Goal: Information Seeking & Learning: Learn about a topic

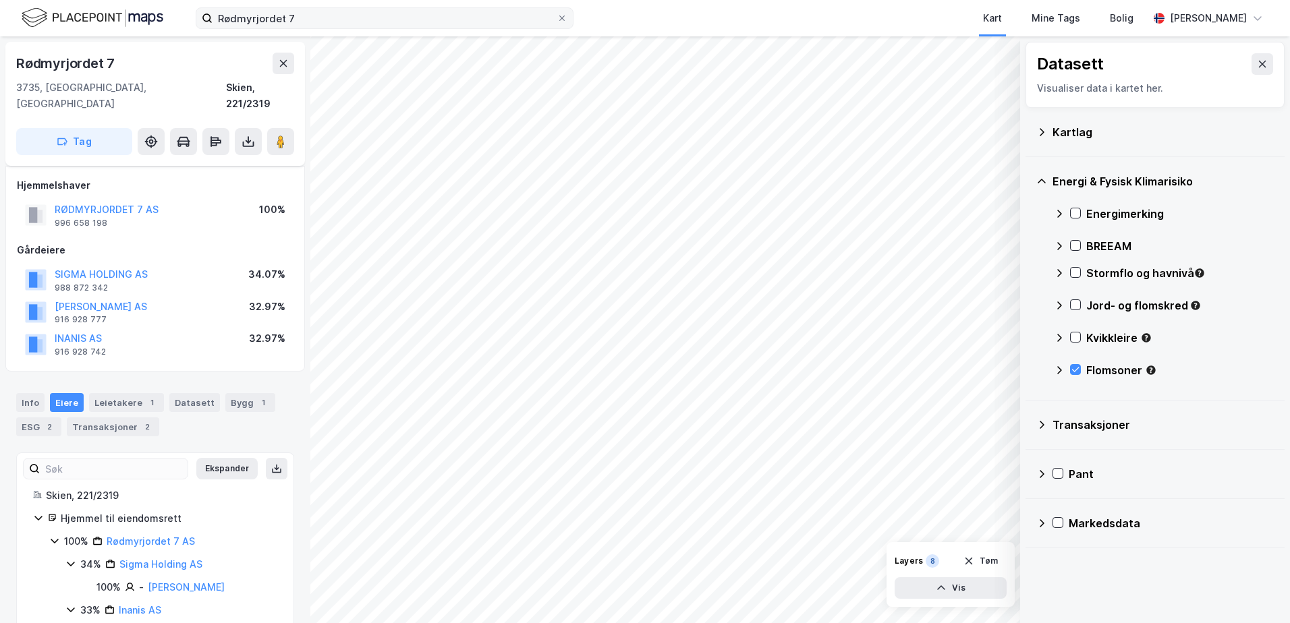
scroll to position [80, 0]
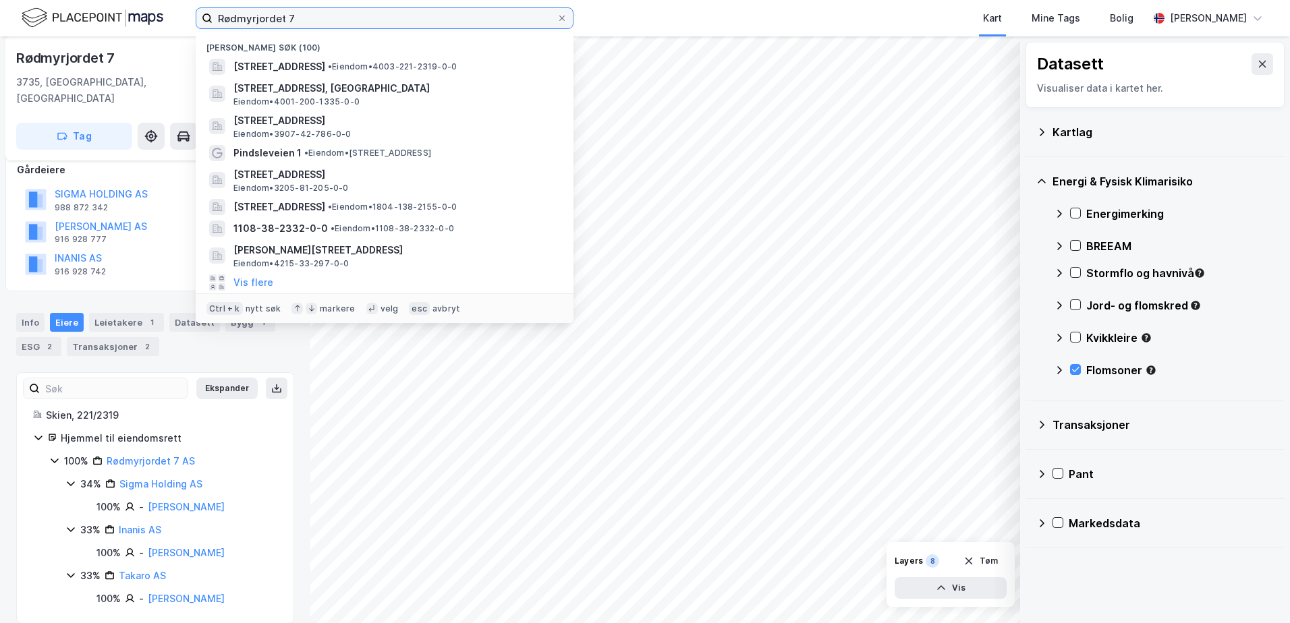
drag, startPoint x: 383, startPoint y: 24, endPoint x: 61, endPoint y: 15, distance: 322.6
click at [61, 15] on div "Rødmyrjordet 7 Nylige søk (100) [GEOGRAPHIC_DATA] 7, 3735, SKIEN, [GEOGRAPHIC_D…" at bounding box center [645, 18] width 1290 height 36
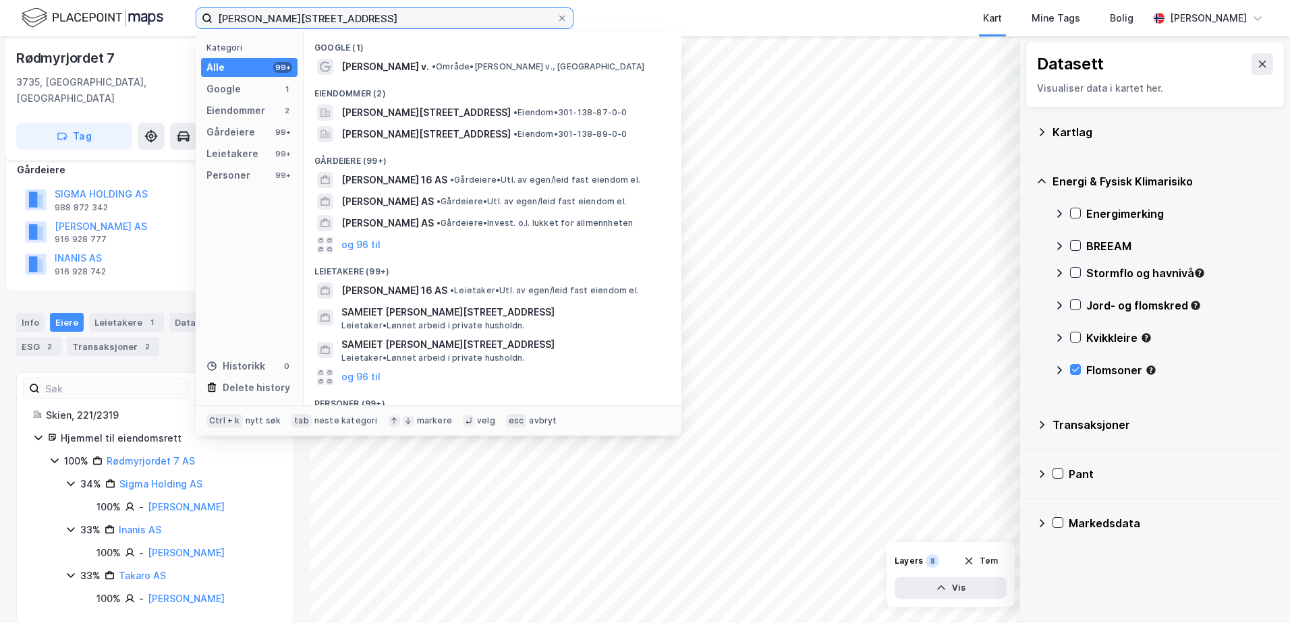
type input "[PERSON_NAME][STREET_ADDRESS]"
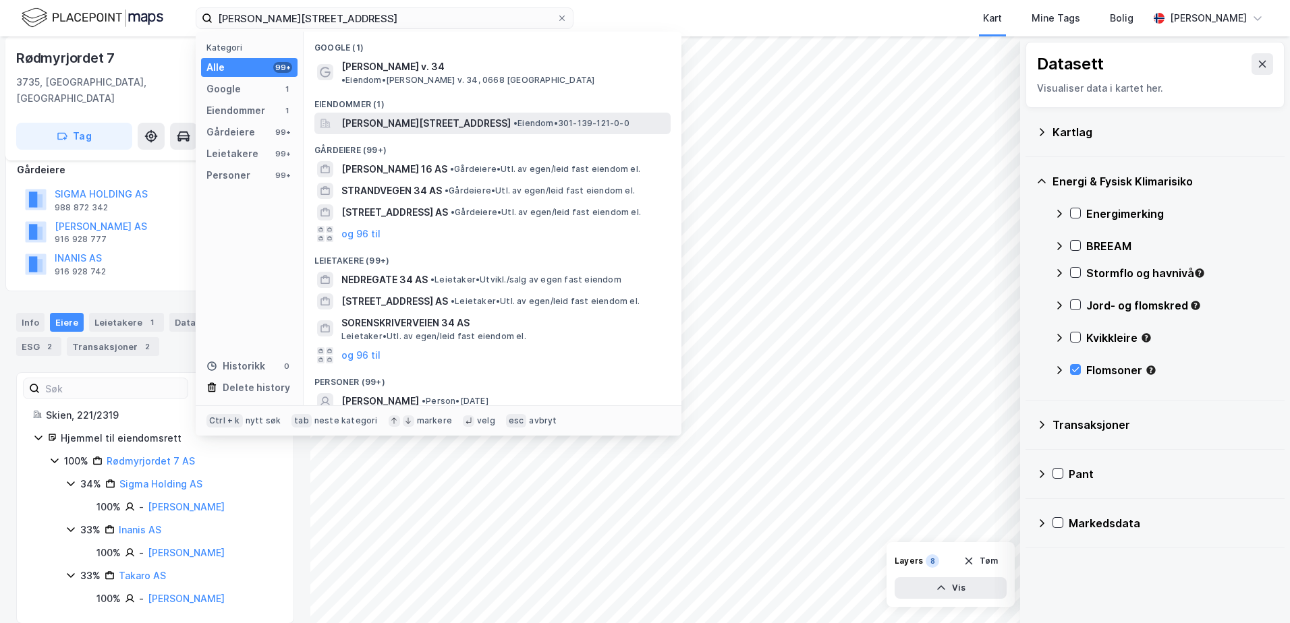
click at [402, 115] on span "[PERSON_NAME][STREET_ADDRESS]" at bounding box center [425, 123] width 169 height 16
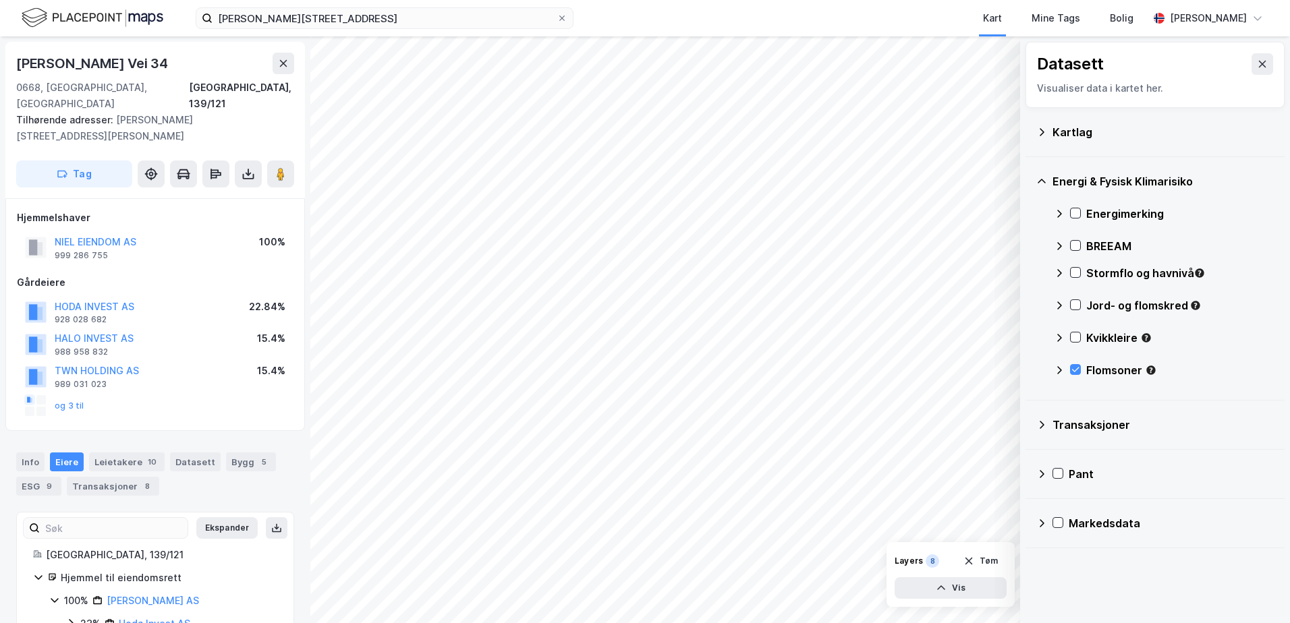
click at [1043, 133] on icon at bounding box center [1042, 131] width 5 height 7
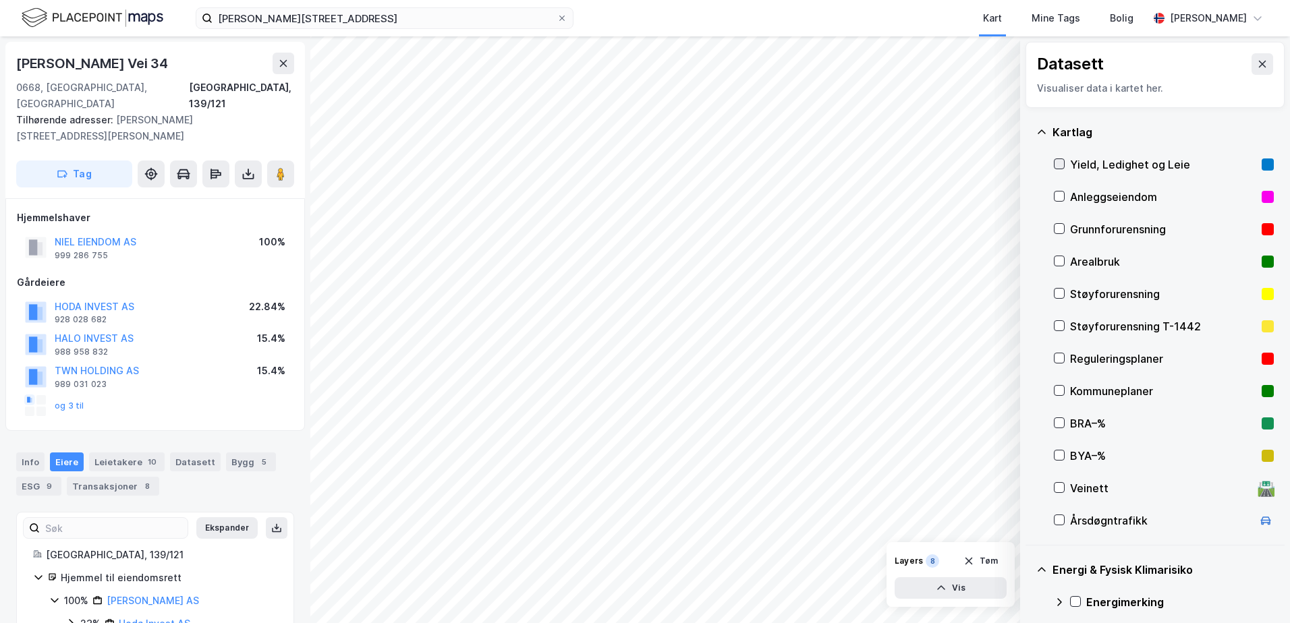
click at [1061, 161] on icon at bounding box center [1059, 163] width 9 height 9
click at [1056, 163] on icon at bounding box center [1059, 163] width 9 height 9
click at [1060, 229] on icon at bounding box center [1059, 228] width 9 height 9
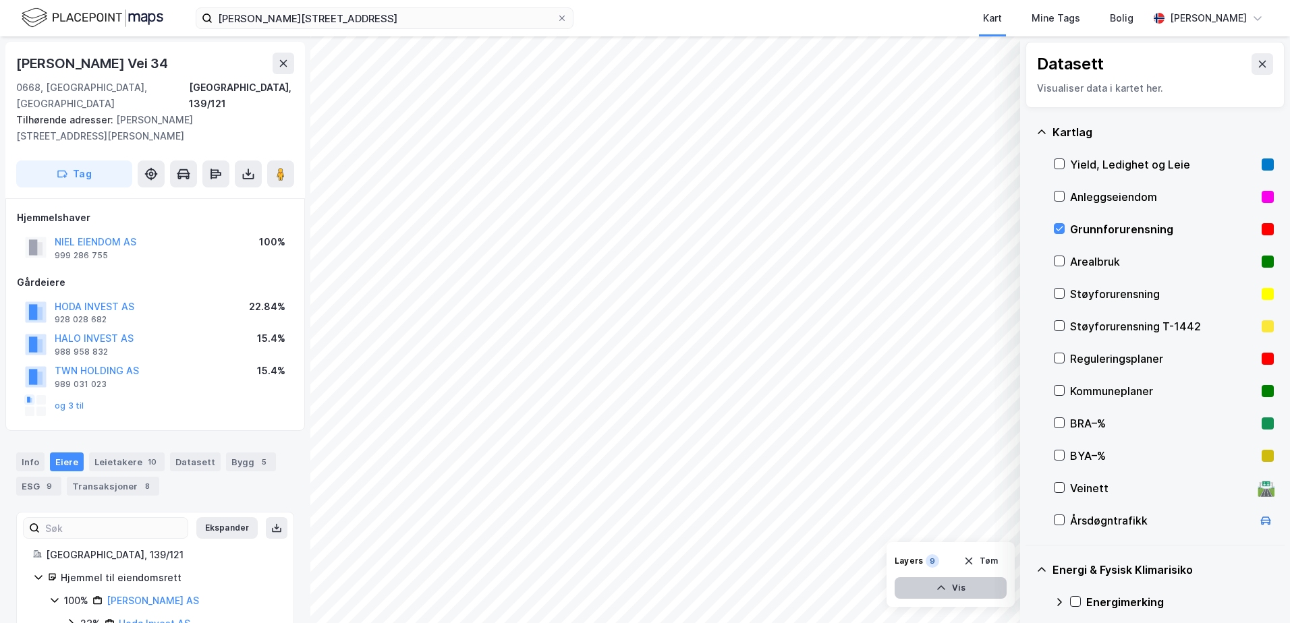
click at [941, 586] on icon "button" at bounding box center [941, 588] width 11 height 11
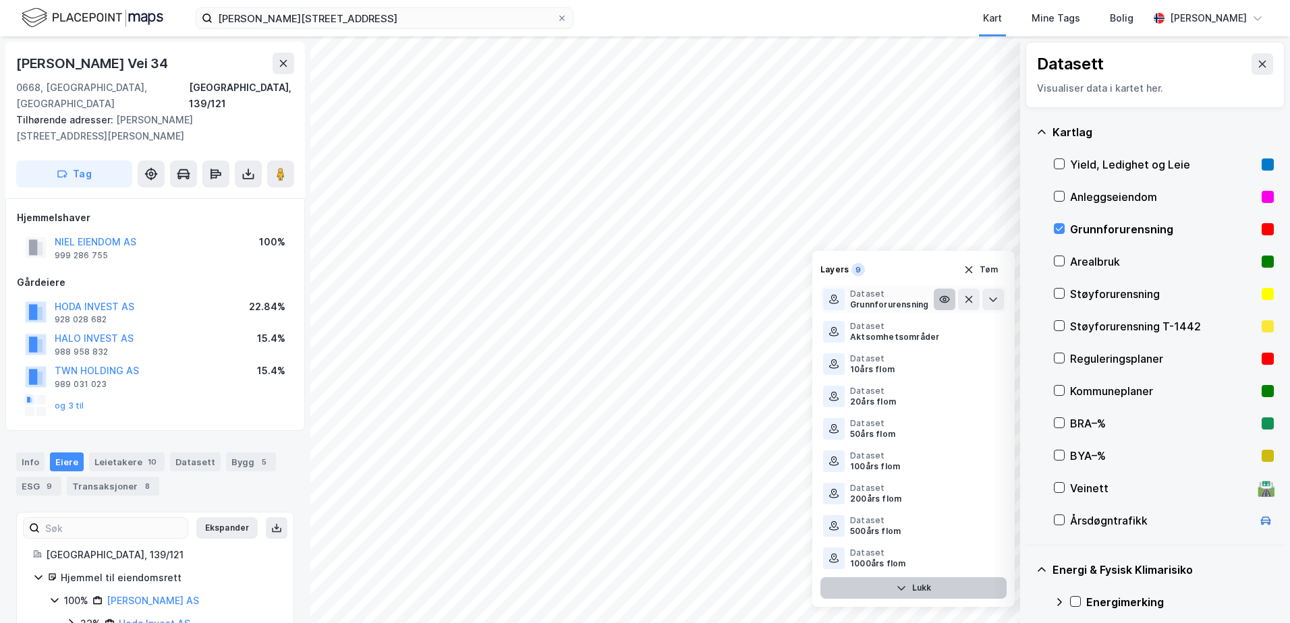
click at [949, 297] on icon at bounding box center [944, 299] width 11 height 11
click at [998, 304] on icon at bounding box center [993, 299] width 11 height 11
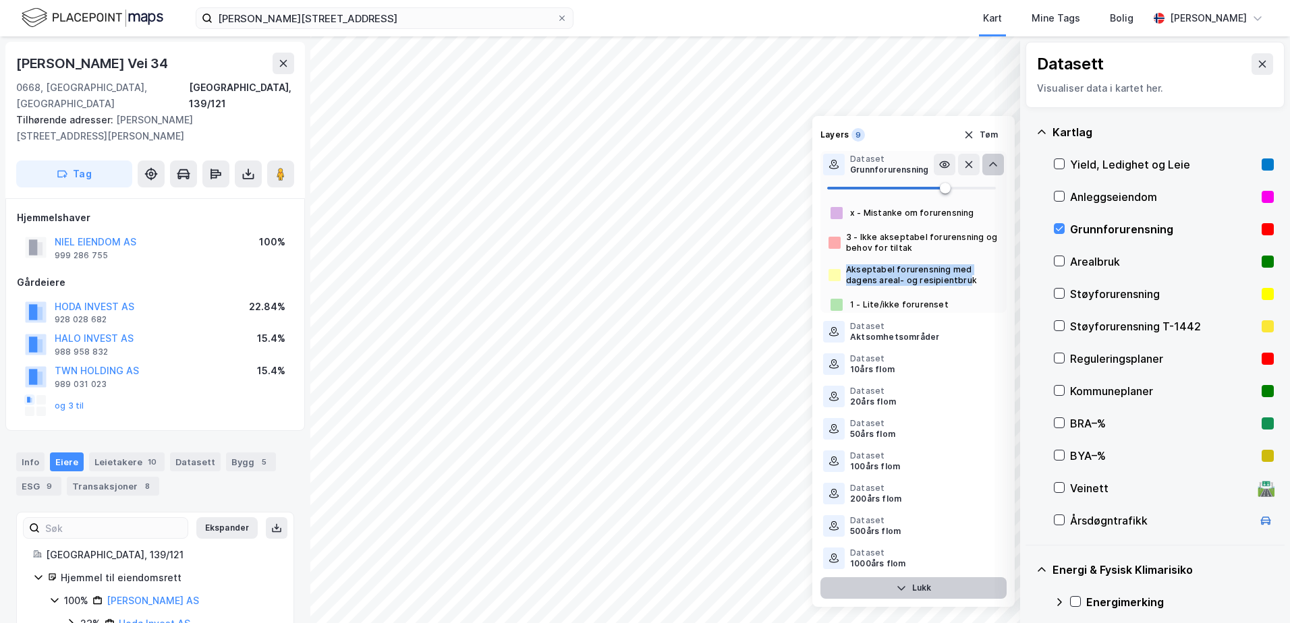
drag, startPoint x: 934, startPoint y: 279, endPoint x: 844, endPoint y: 269, distance: 91.1
click at [844, 269] on div "Akseptabel forurensning med dagens areal- og resipientbruk" at bounding box center [913, 275] width 186 height 22
drag, startPoint x: 844, startPoint y: 269, endPoint x: 860, endPoint y: 273, distance: 16.2
copy div "Akseptabel forurensning med dagens areal- og resipientbru"
click at [1061, 228] on icon at bounding box center [1059, 228] width 9 height 9
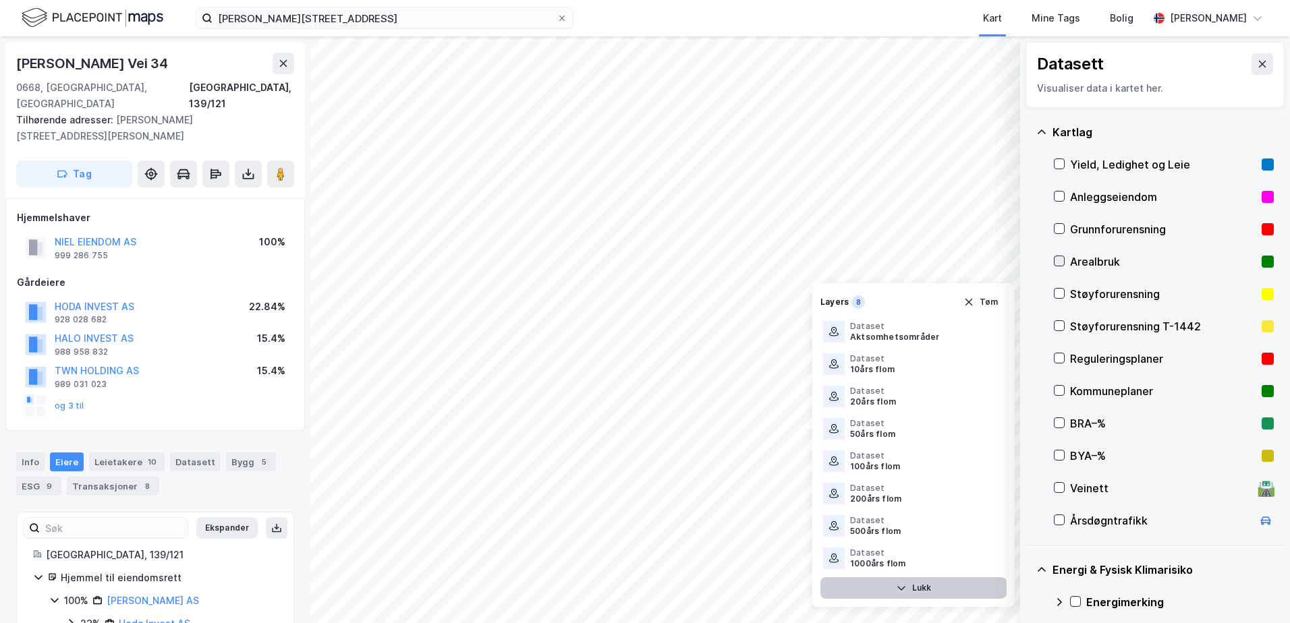
click at [1055, 264] on icon at bounding box center [1059, 260] width 9 height 9
click at [1055, 293] on icon at bounding box center [1059, 293] width 9 height 9
click at [1066, 325] on div "Støyforurensning T-1442" at bounding box center [1164, 326] width 220 height 32
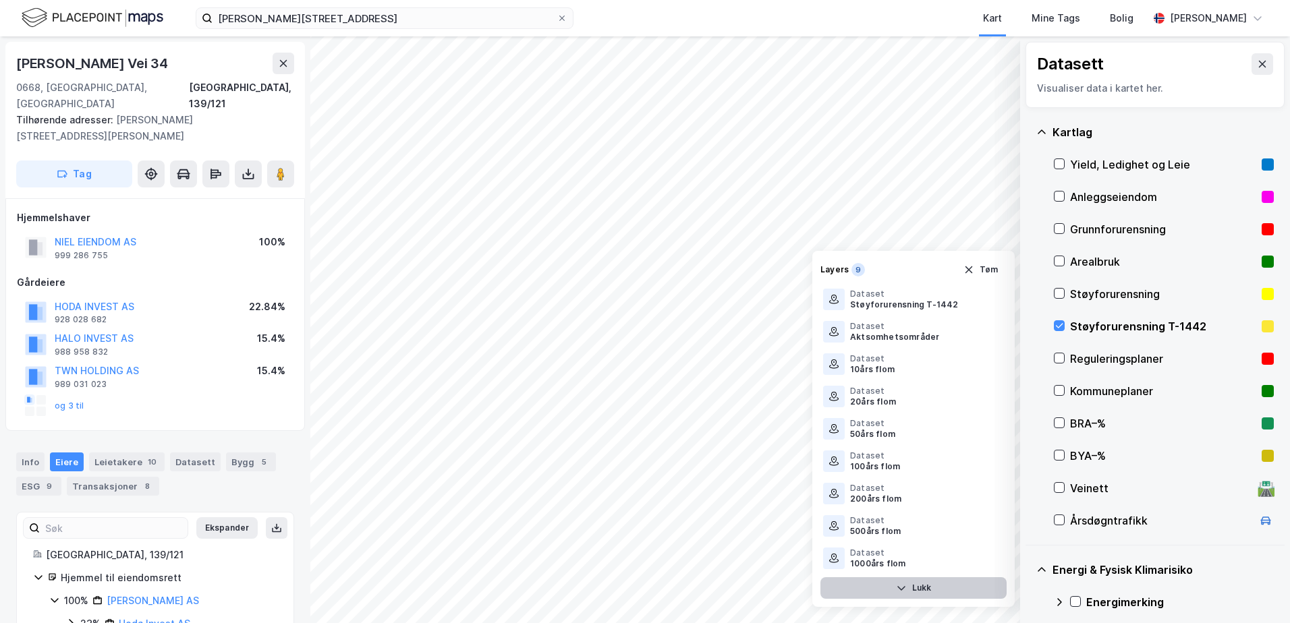
click at [1066, 325] on div "Støyforurensning T-1442" at bounding box center [1164, 326] width 220 height 32
click at [1056, 359] on icon at bounding box center [1059, 358] width 9 height 9
click at [971, 271] on icon "button" at bounding box center [968, 270] width 7 height 7
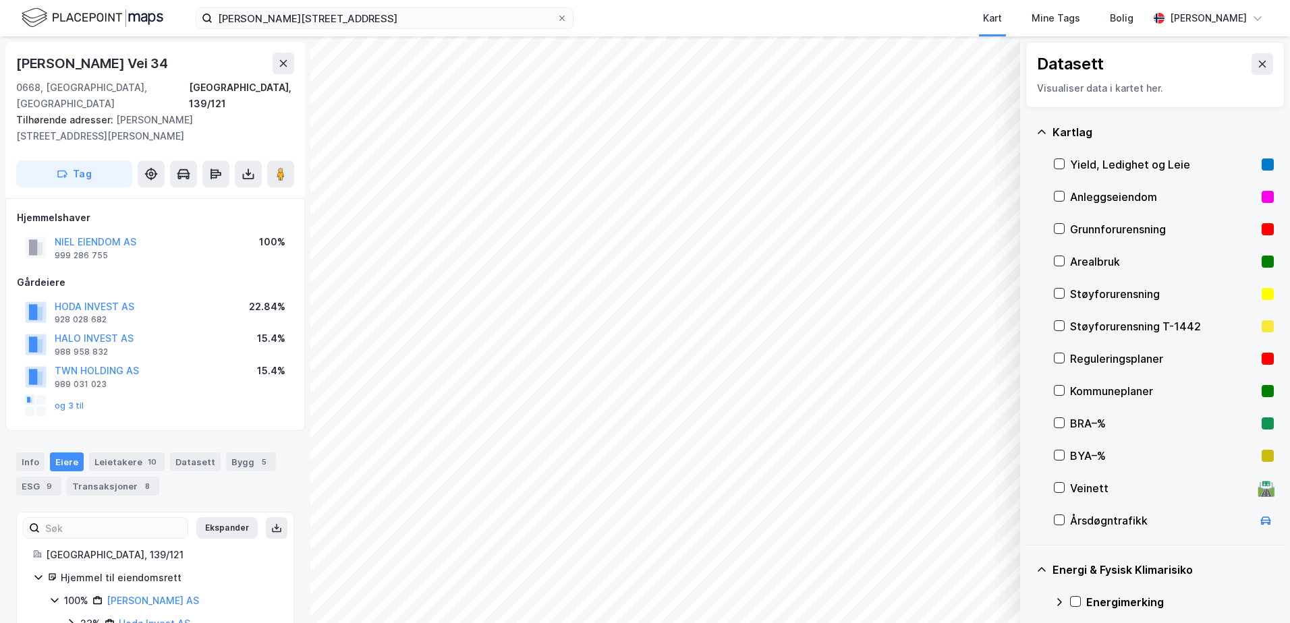
click at [1053, 358] on div "Kartlag Yield, Ledighet og Leie Anleggseiendom Grunnforurensning Arealbruk Støy…" at bounding box center [1155, 327] width 259 height 438
click at [1058, 360] on icon at bounding box center [1059, 358] width 7 height 5
click at [1061, 360] on icon at bounding box center [1059, 358] width 9 height 9
click at [1041, 133] on icon at bounding box center [1041, 132] width 11 height 11
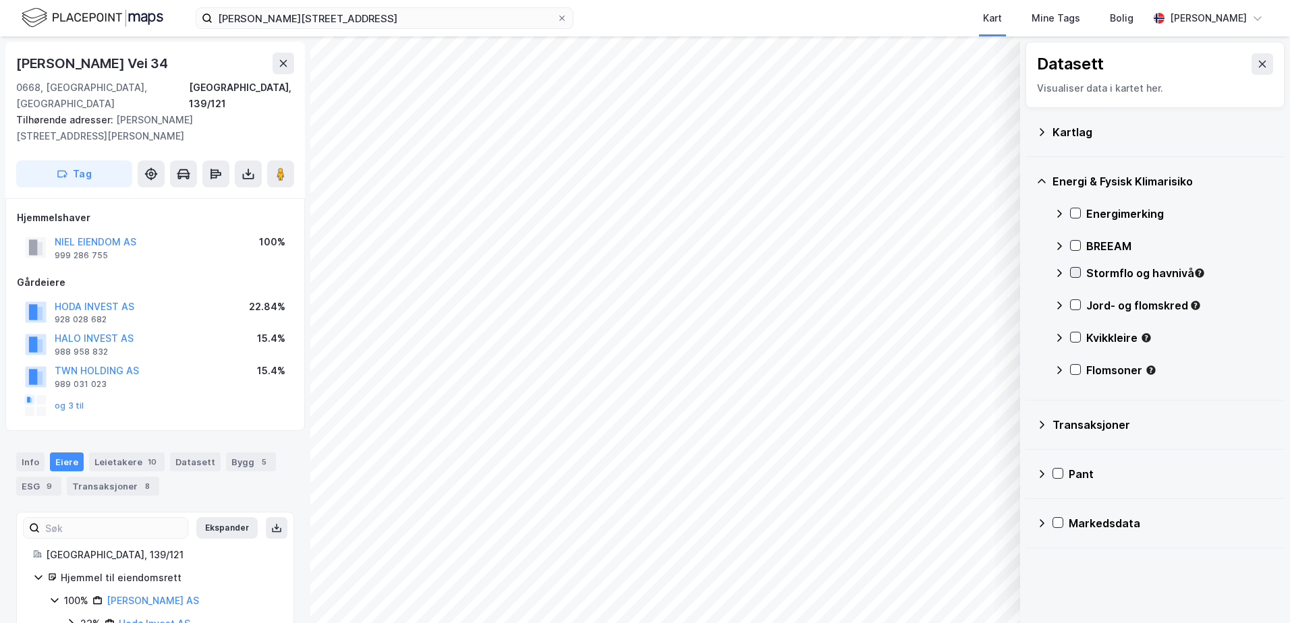
click at [1076, 277] on icon at bounding box center [1075, 272] width 9 height 9
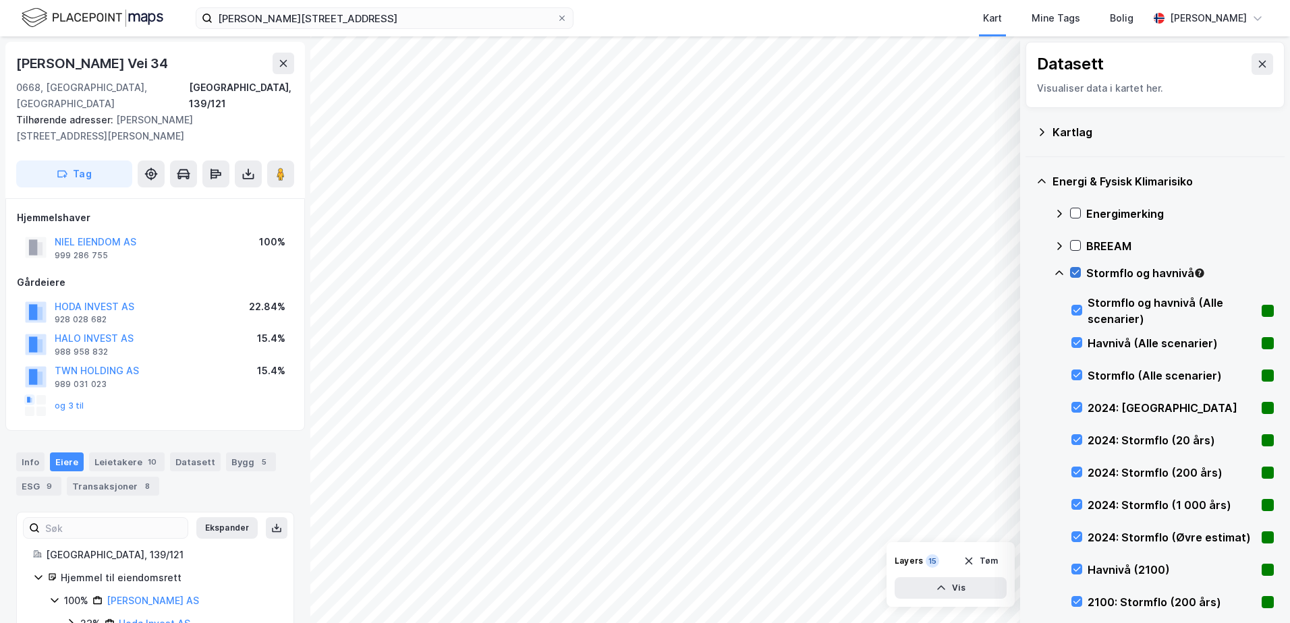
click at [1076, 277] on icon at bounding box center [1075, 272] width 9 height 9
click at [1063, 274] on icon at bounding box center [1059, 273] width 8 height 5
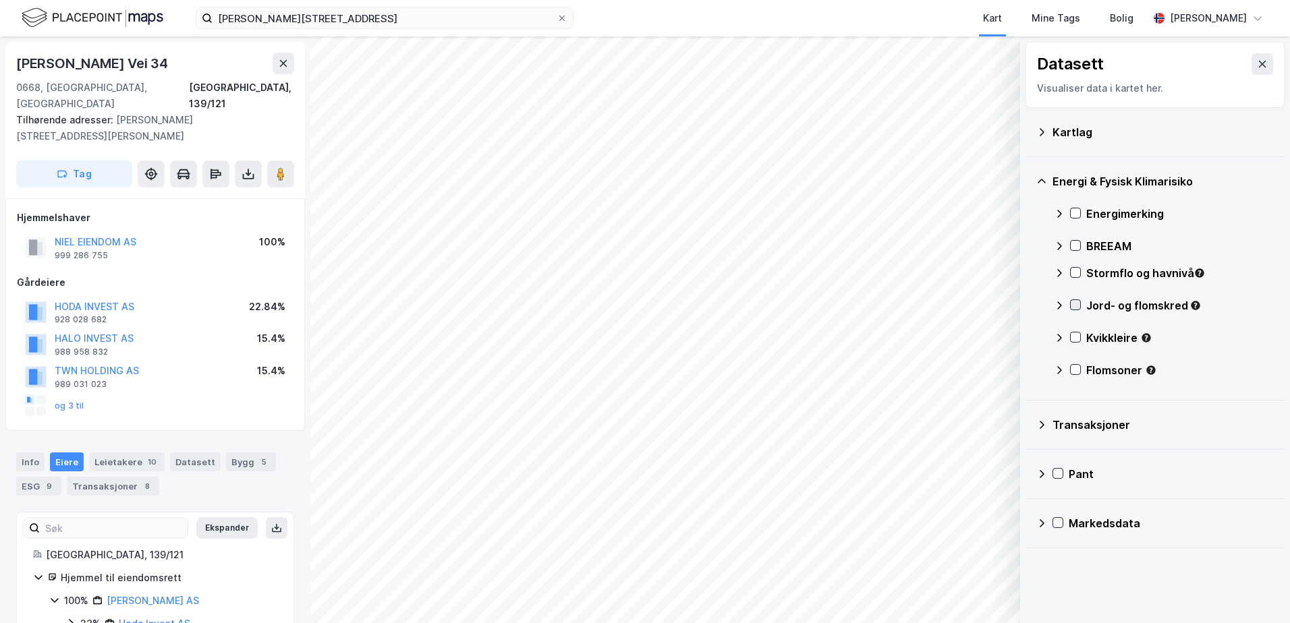
click at [1073, 303] on icon at bounding box center [1075, 304] width 9 height 9
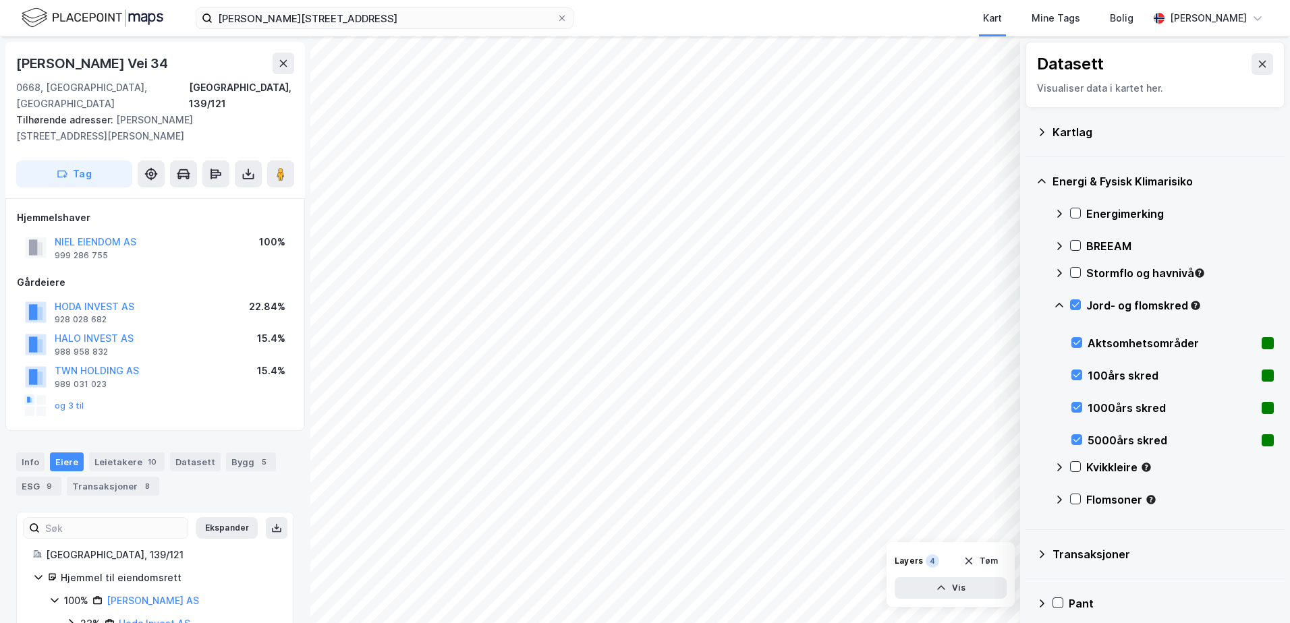
click at [1053, 306] on div "Energi & Fysisk Klimarisiko Energimerking BREEAM Stormflo og havnivå Jord- og f…" at bounding box center [1155, 343] width 259 height 373
click at [1081, 305] on div "Jord- og flomskred" at bounding box center [1164, 311] width 220 height 32
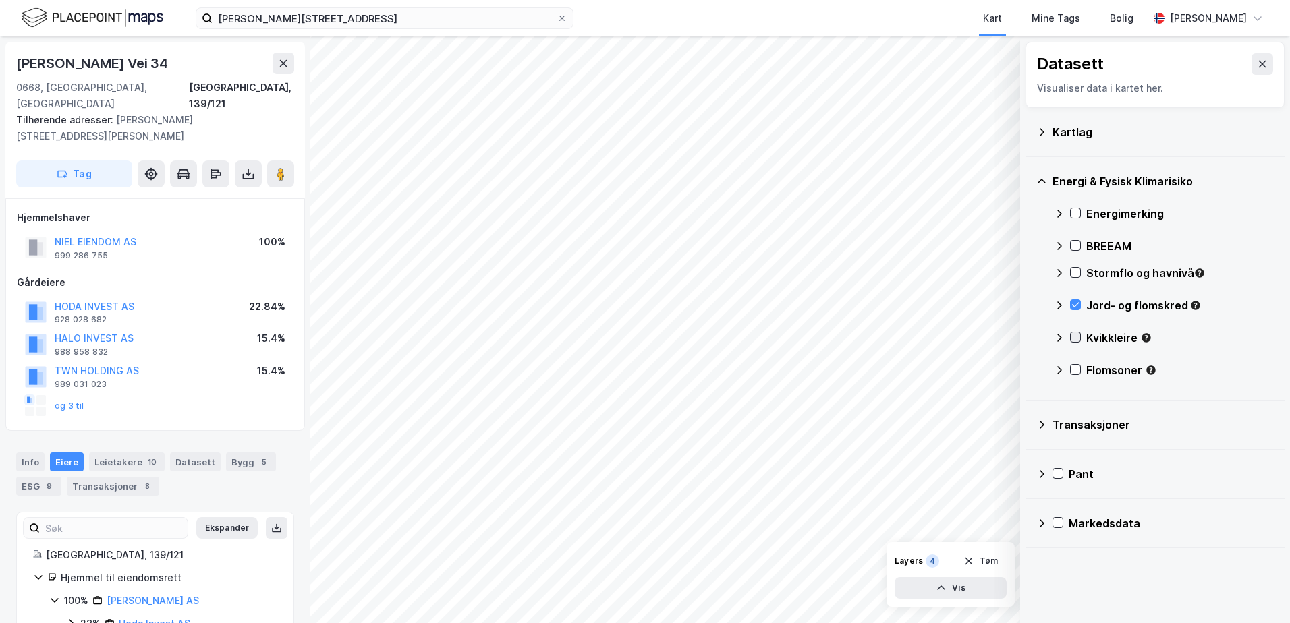
click at [1080, 341] on div at bounding box center [1075, 337] width 11 height 11
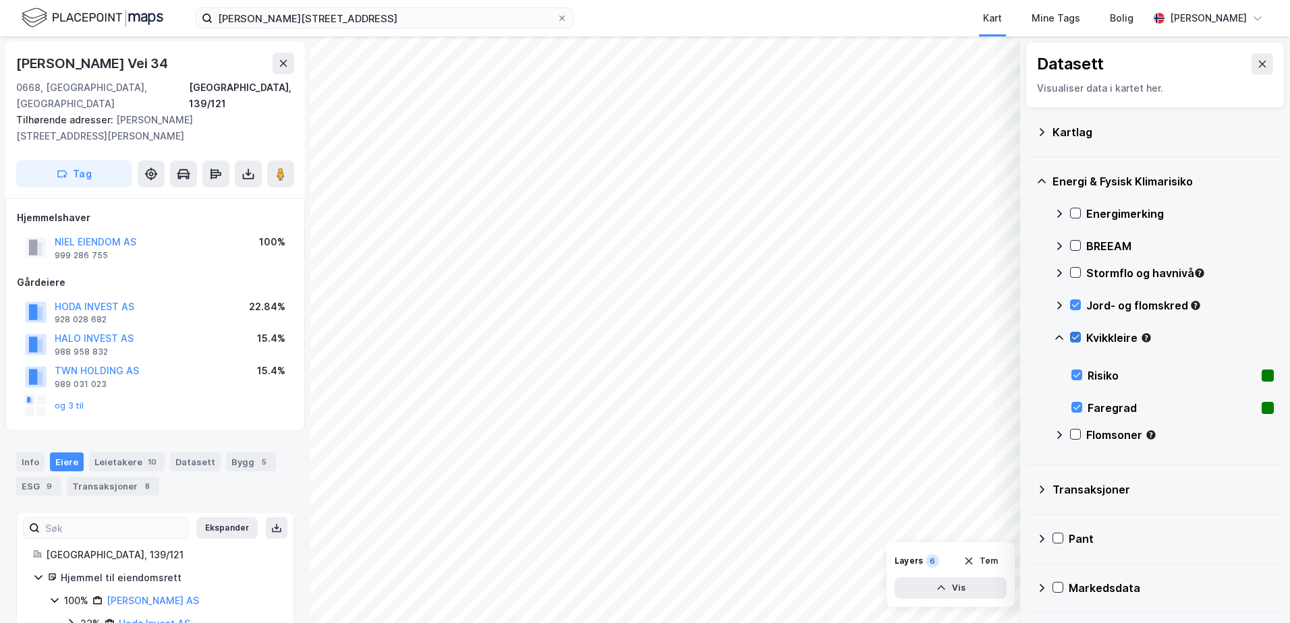
click at [1073, 337] on icon at bounding box center [1075, 337] width 9 height 9
click at [1055, 335] on icon at bounding box center [1059, 338] width 11 height 11
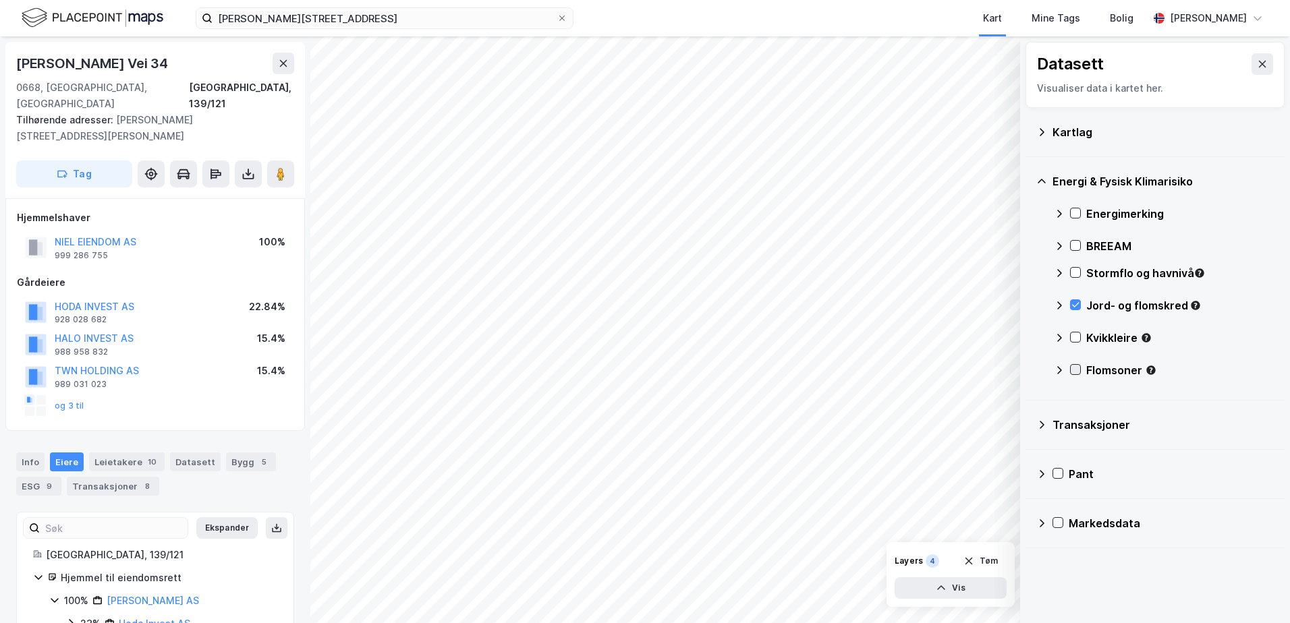
click at [1075, 368] on icon at bounding box center [1075, 369] width 9 height 9
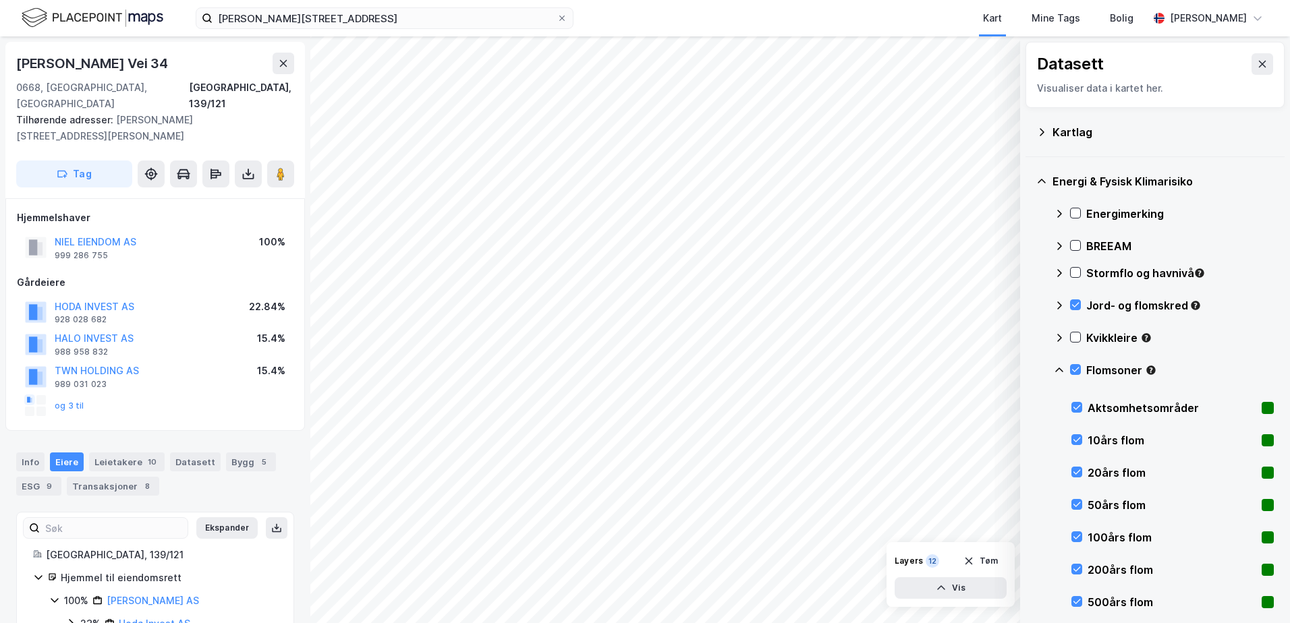
click at [1055, 370] on icon at bounding box center [1059, 370] width 11 height 11
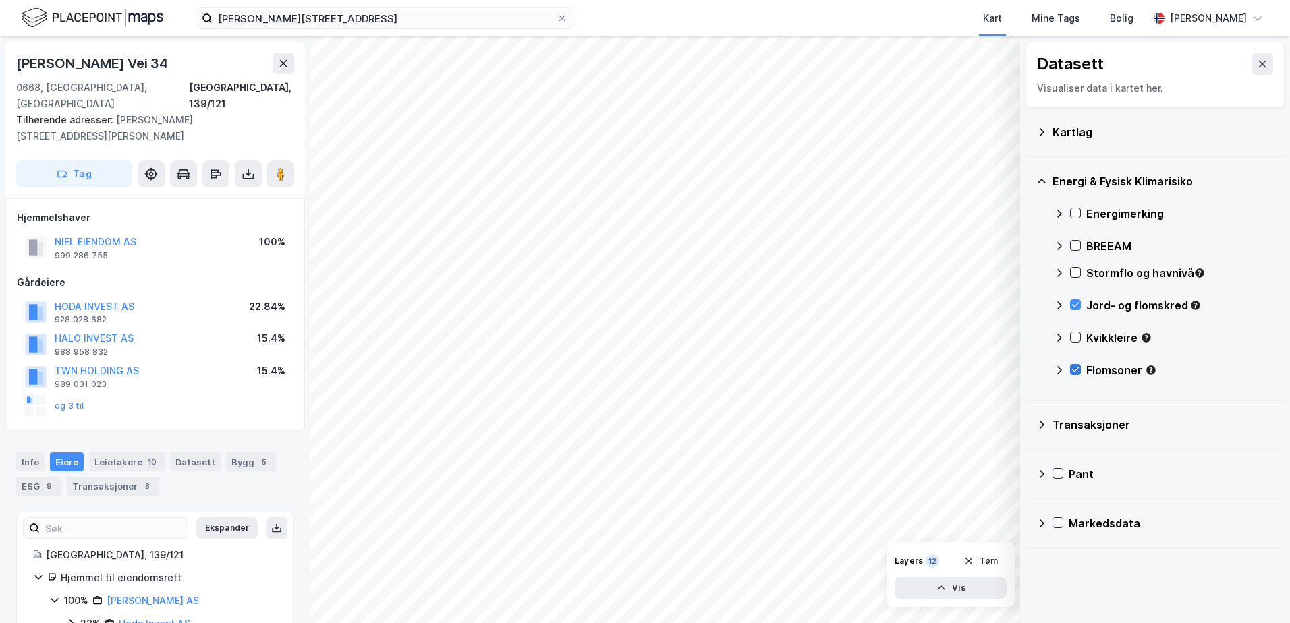
click at [1074, 370] on icon at bounding box center [1075, 369] width 9 height 9
click at [1073, 303] on icon at bounding box center [1075, 304] width 9 height 9
click at [1079, 370] on icon at bounding box center [1075, 369] width 9 height 9
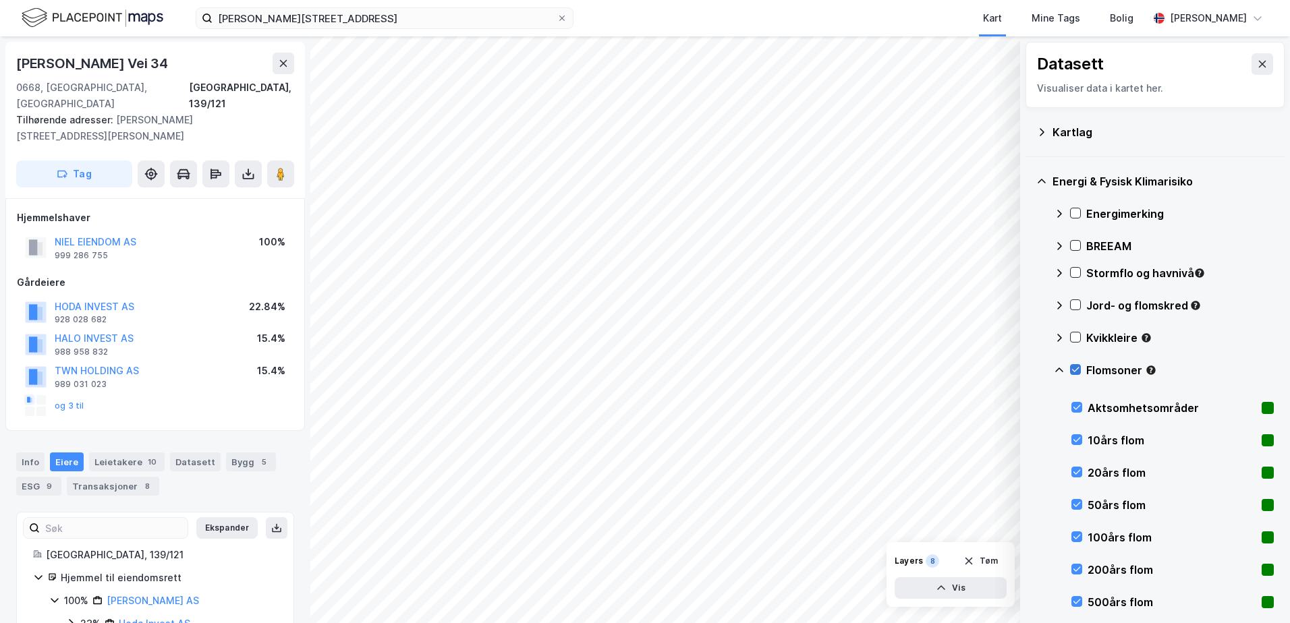
click at [1075, 369] on icon at bounding box center [1075, 369] width 9 height 9
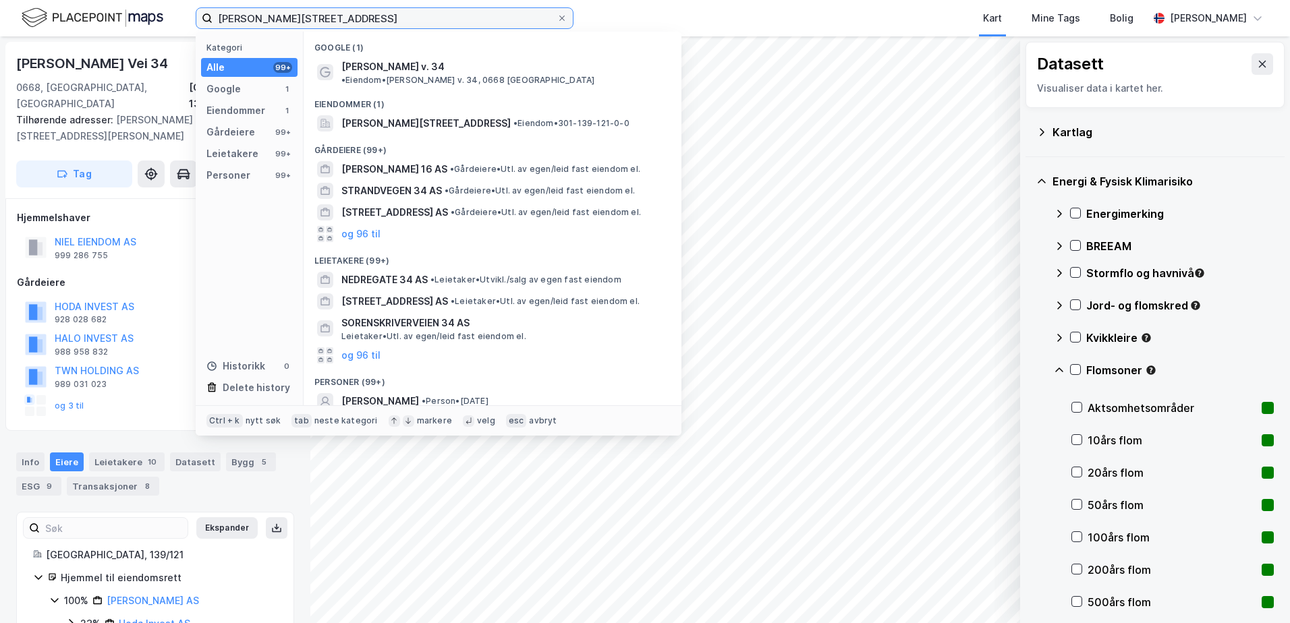
click at [358, 24] on input "ole deviksvei 34" at bounding box center [385, 18] width 344 height 20
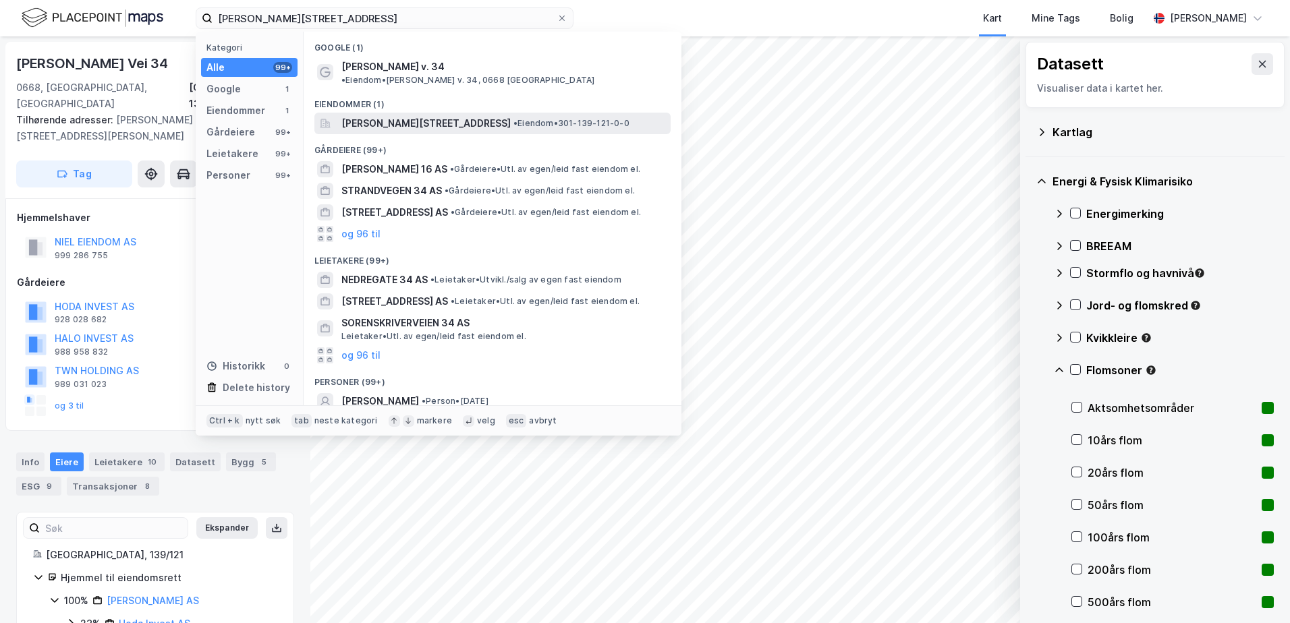
click at [410, 115] on span "Ole Deviks vei 34, 0668, OSLO, OSLO" at bounding box center [425, 123] width 169 height 16
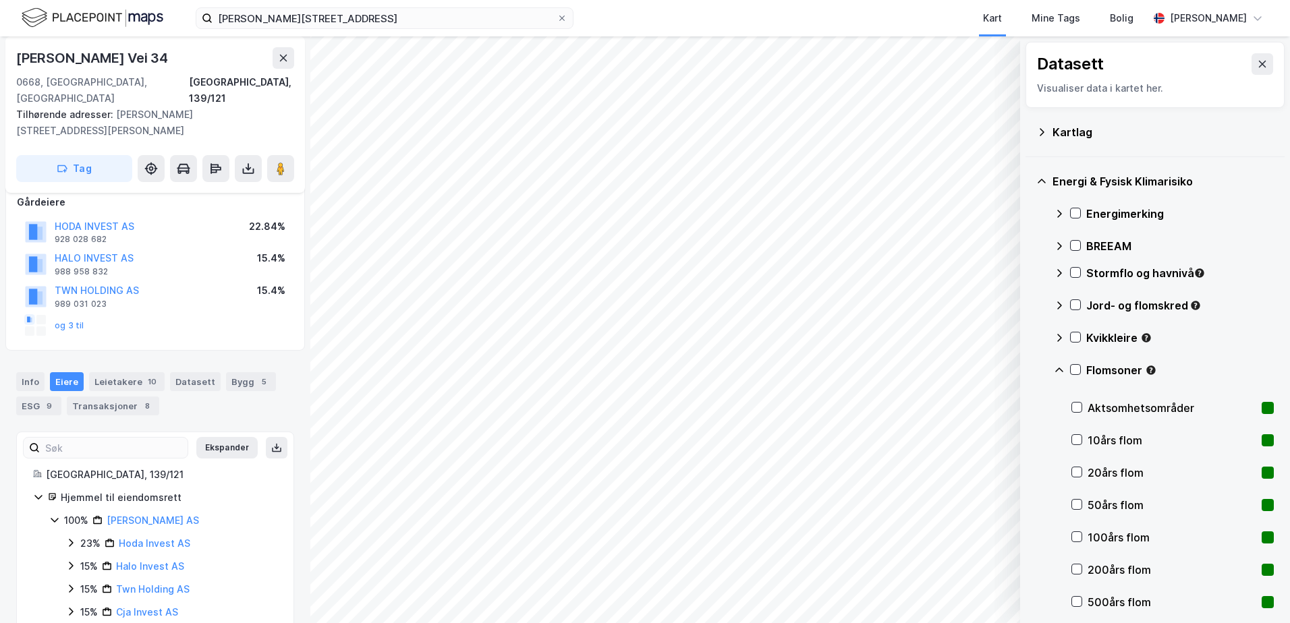
scroll to position [190, 0]
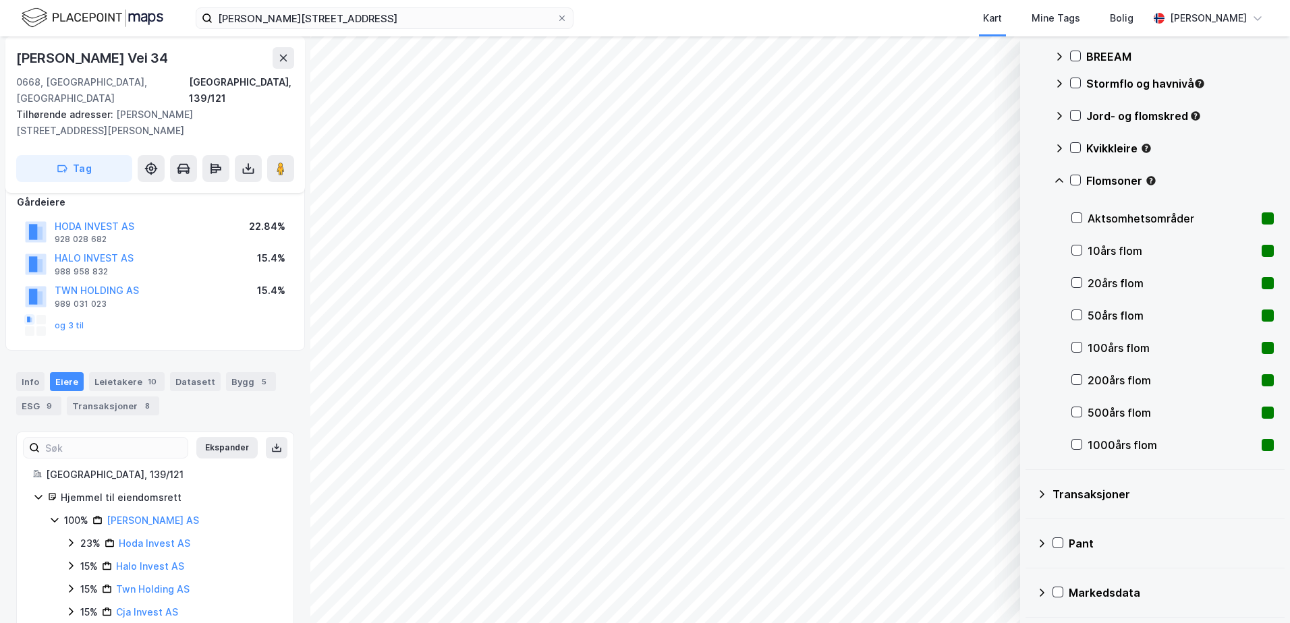
click at [1081, 181] on div "Flomsoner" at bounding box center [1164, 186] width 220 height 32
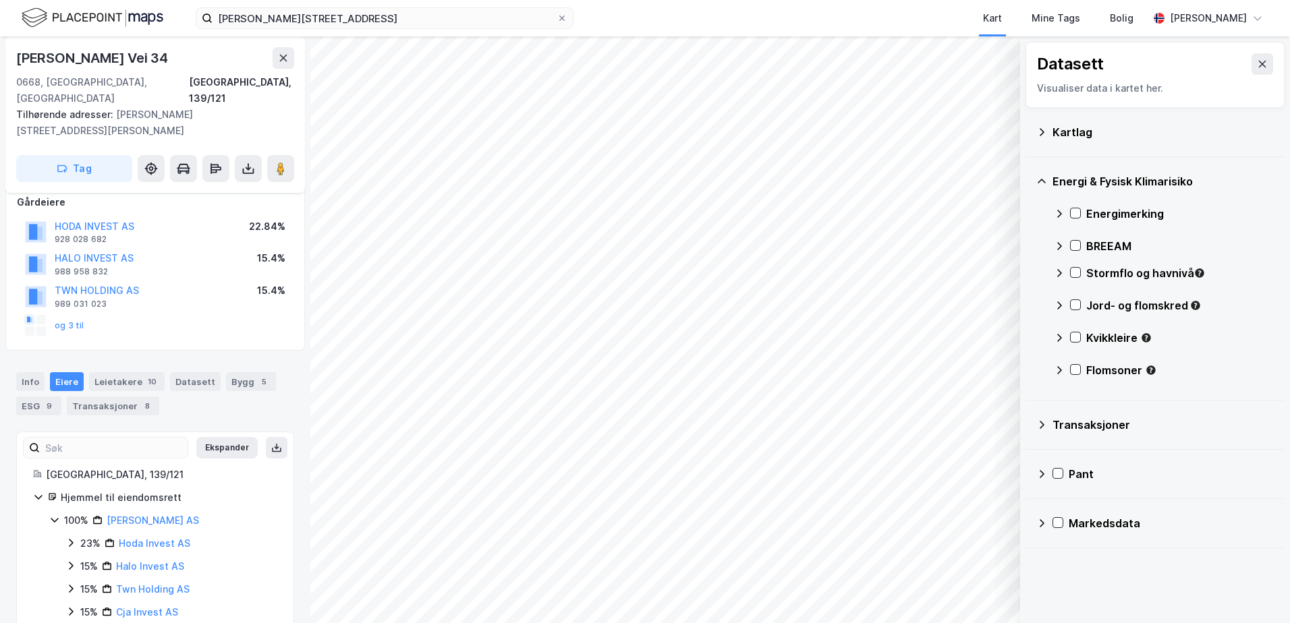
scroll to position [0, 0]
click at [1077, 370] on icon at bounding box center [1075, 370] width 7 height 5
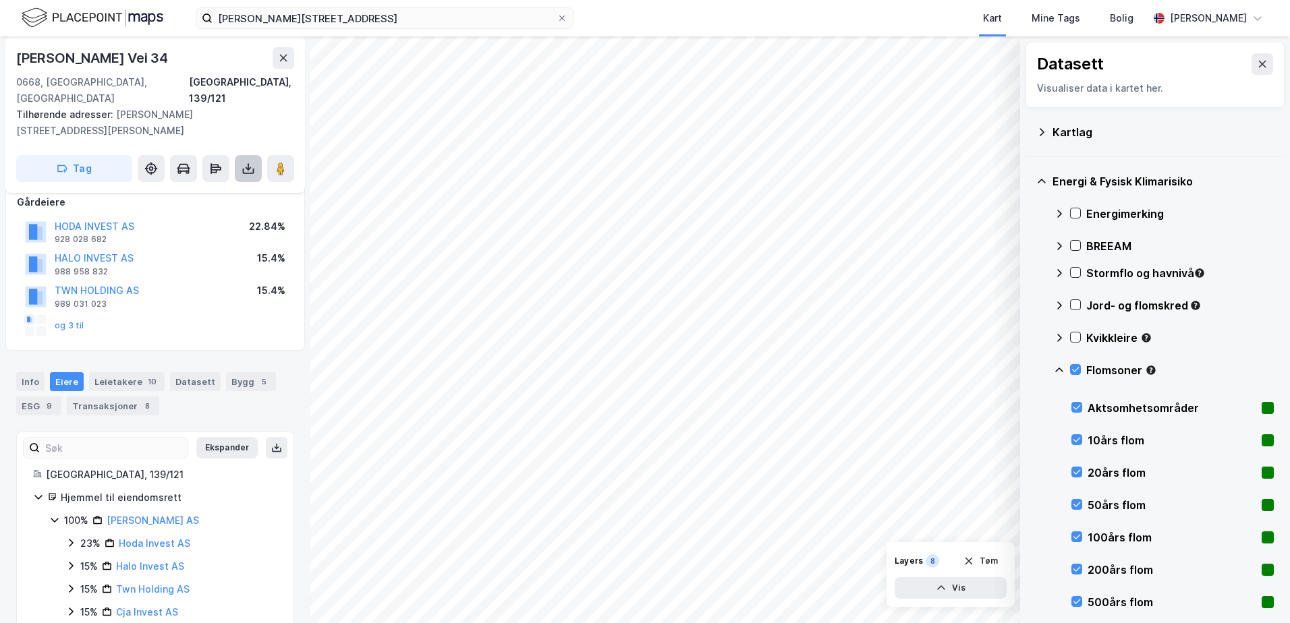
scroll to position [147, 0]
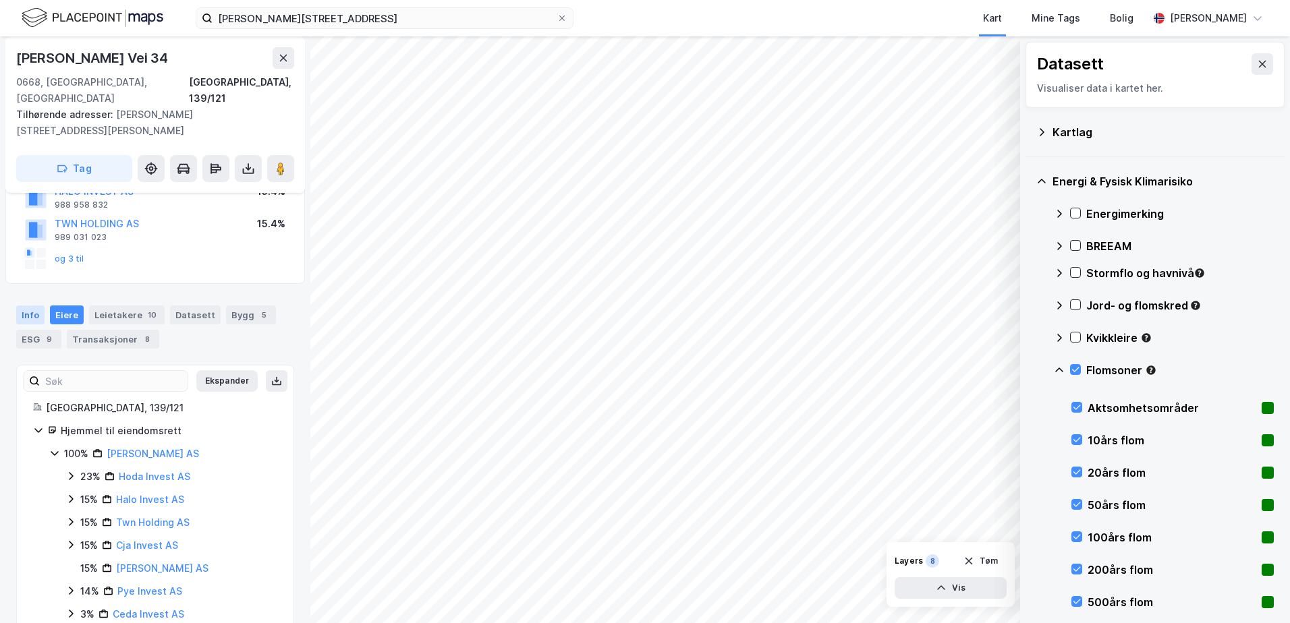
click at [28, 306] on div "Info" at bounding box center [30, 315] width 28 height 19
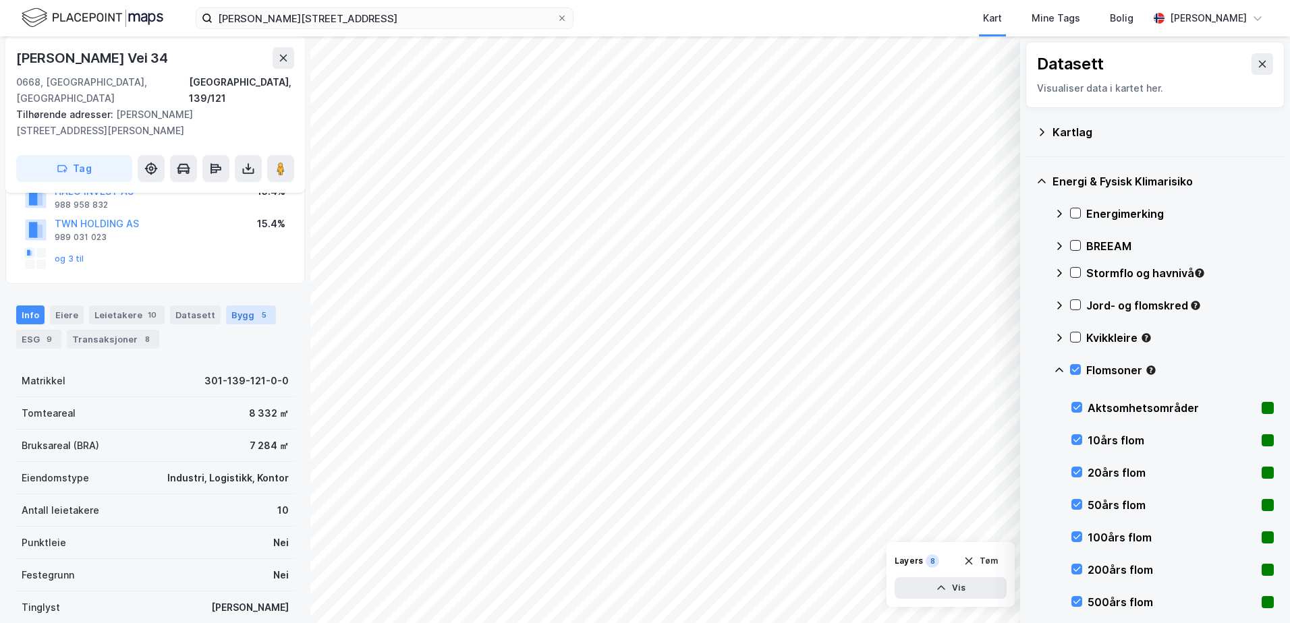
click at [234, 306] on div "Bygg 5" at bounding box center [251, 315] width 50 height 19
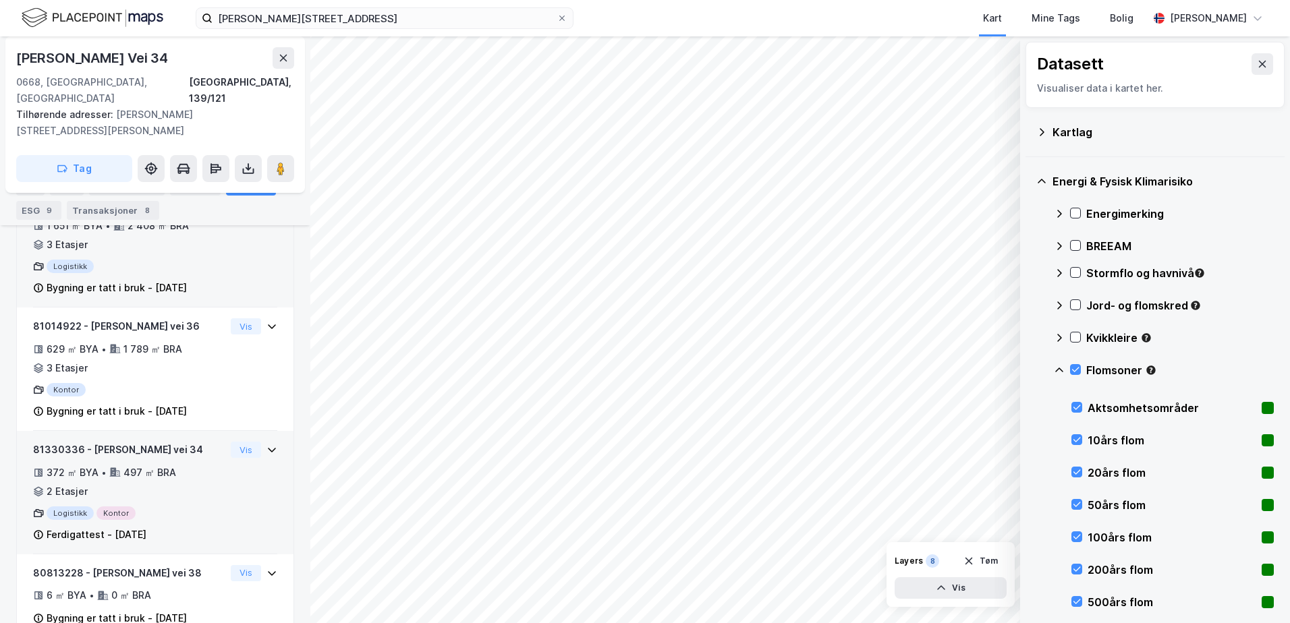
scroll to position [539, 0]
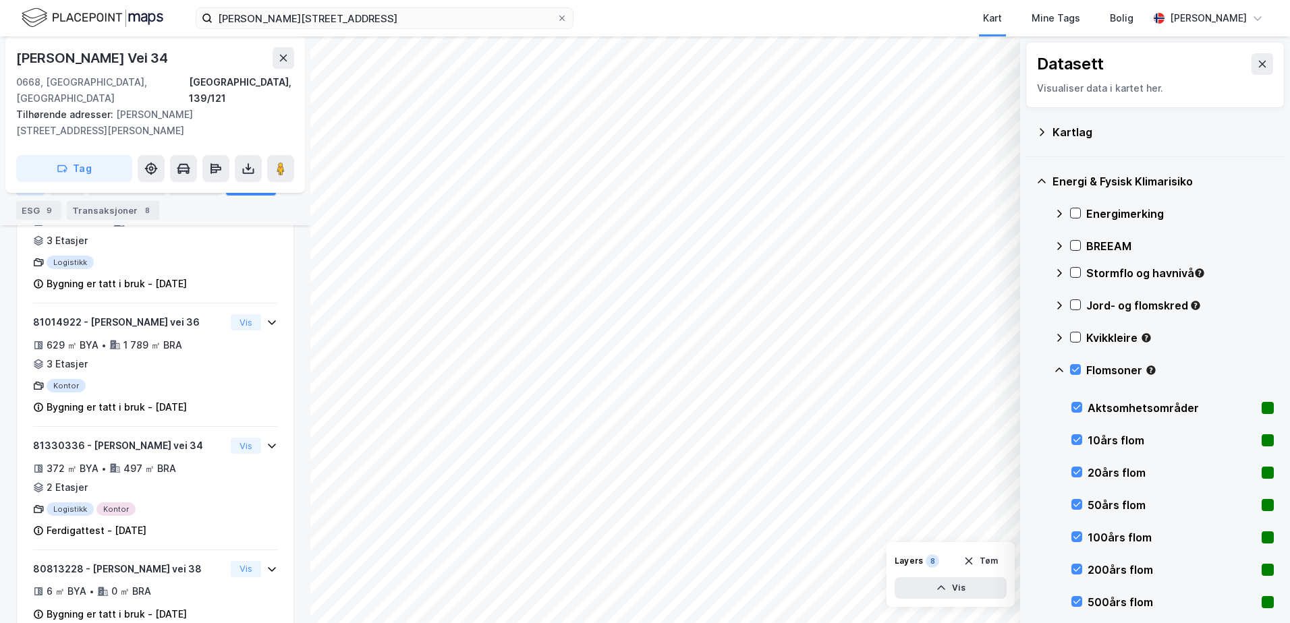
drag, startPoint x: 24, startPoint y: 181, endPoint x: 42, endPoint y: 194, distance: 21.7
click at [24, 181] on div "Info" at bounding box center [30, 186] width 28 height 19
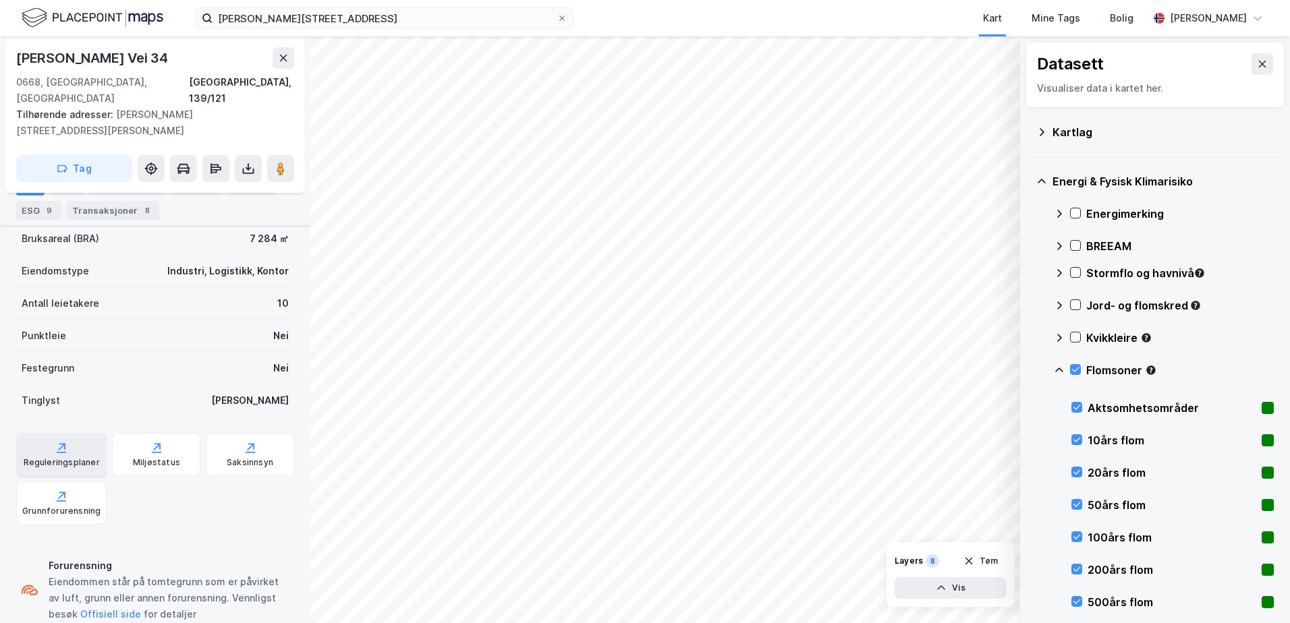
click at [40, 433] on div "Reguleringsplaner" at bounding box center [61, 454] width 90 height 43
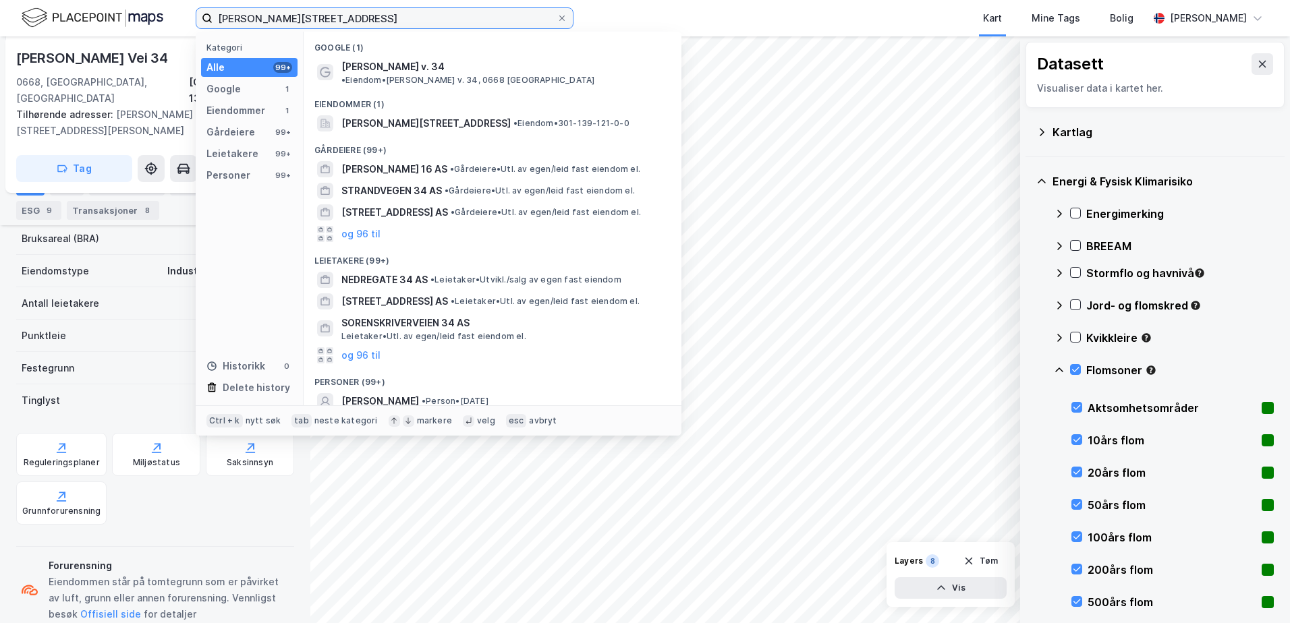
click at [324, 25] on input "ole deviksvei 34" at bounding box center [385, 18] width 344 height 20
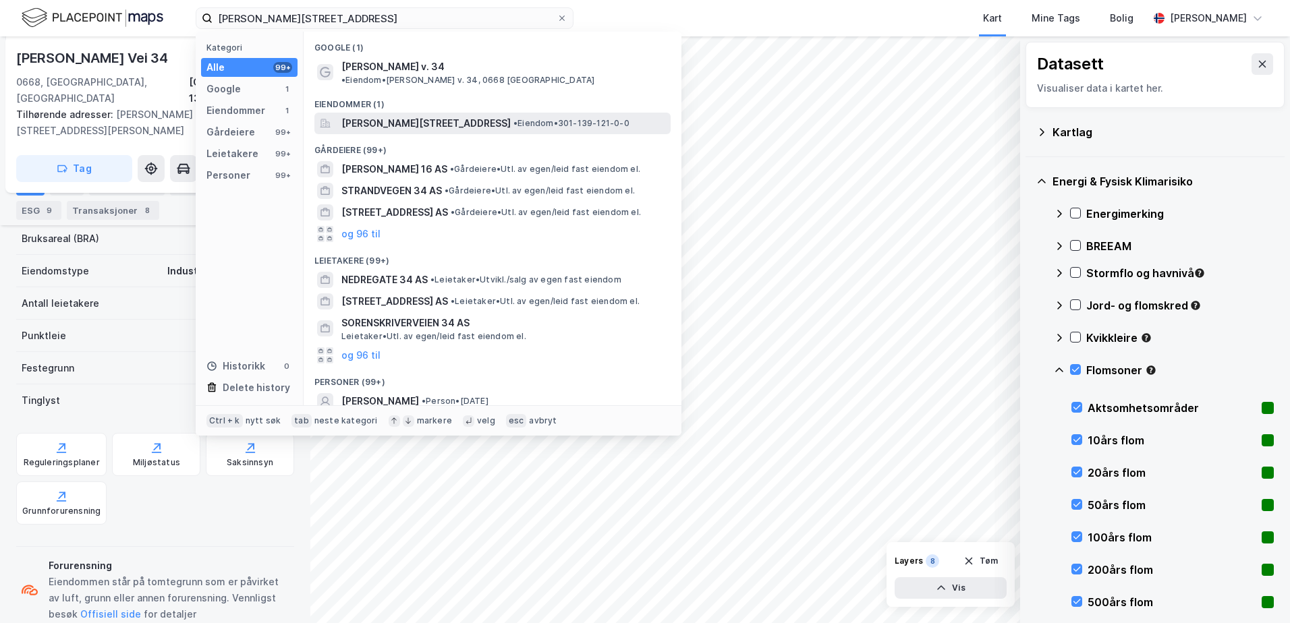
click at [429, 115] on span "Ole Deviks vei 34, 0668, OSLO, OSLO" at bounding box center [425, 123] width 169 height 16
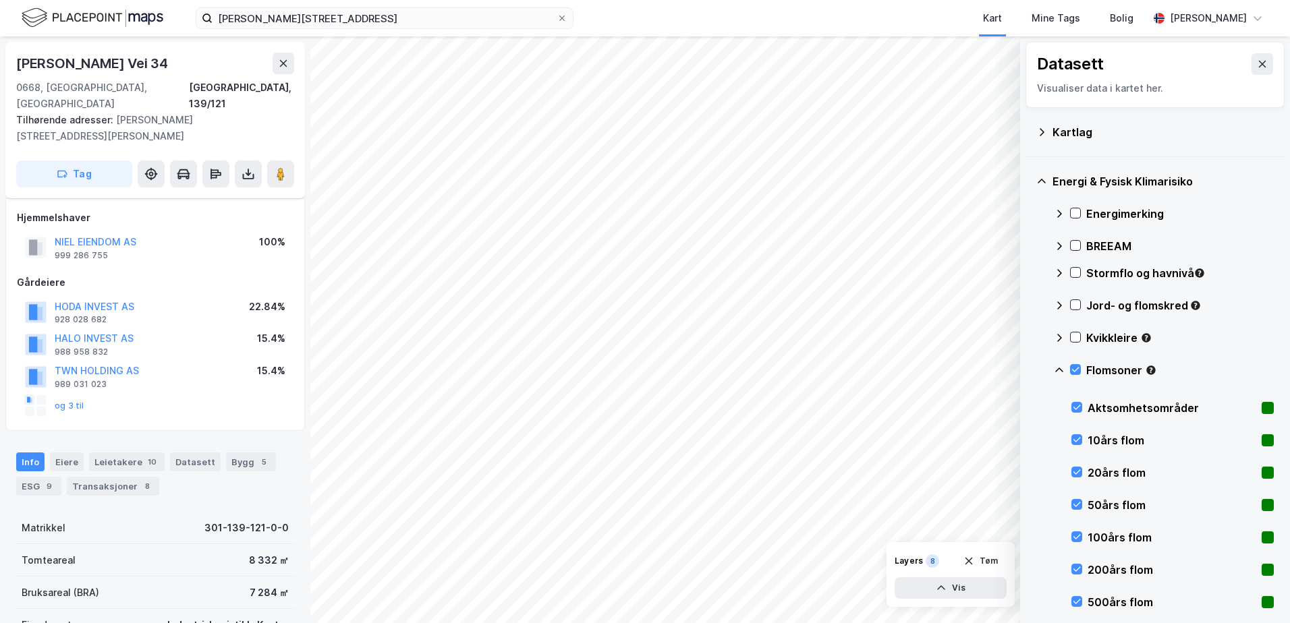
scroll to position [354, 0]
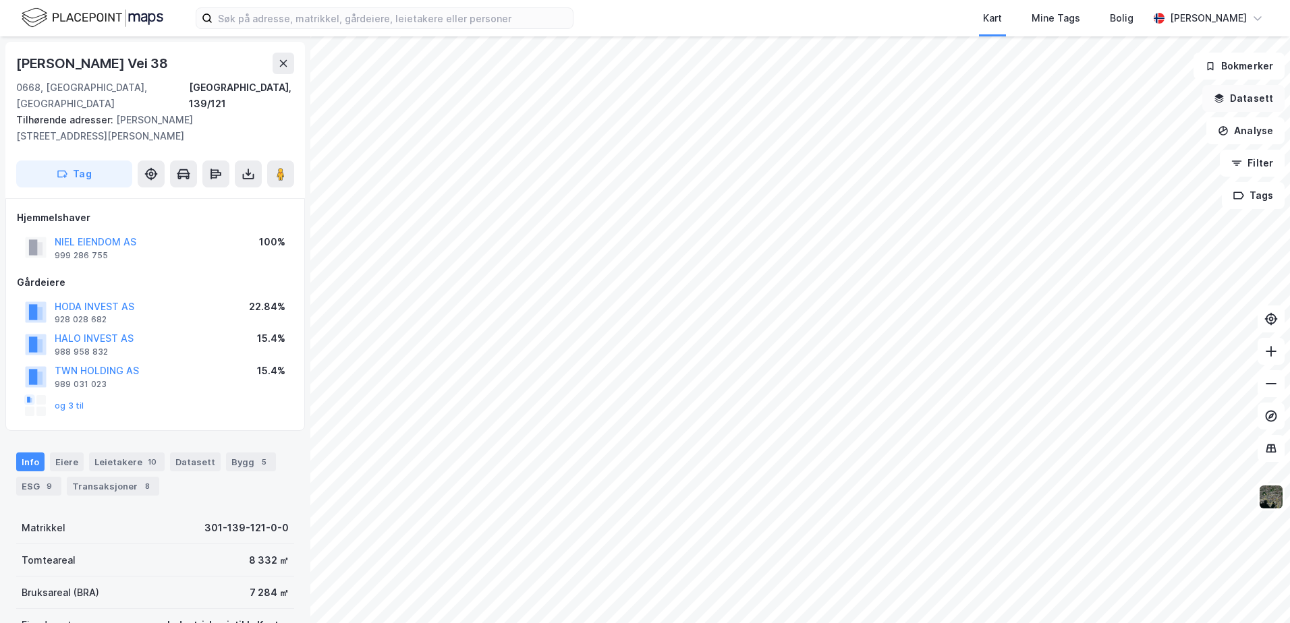
click at [1221, 99] on icon "button" at bounding box center [1219, 98] width 11 height 11
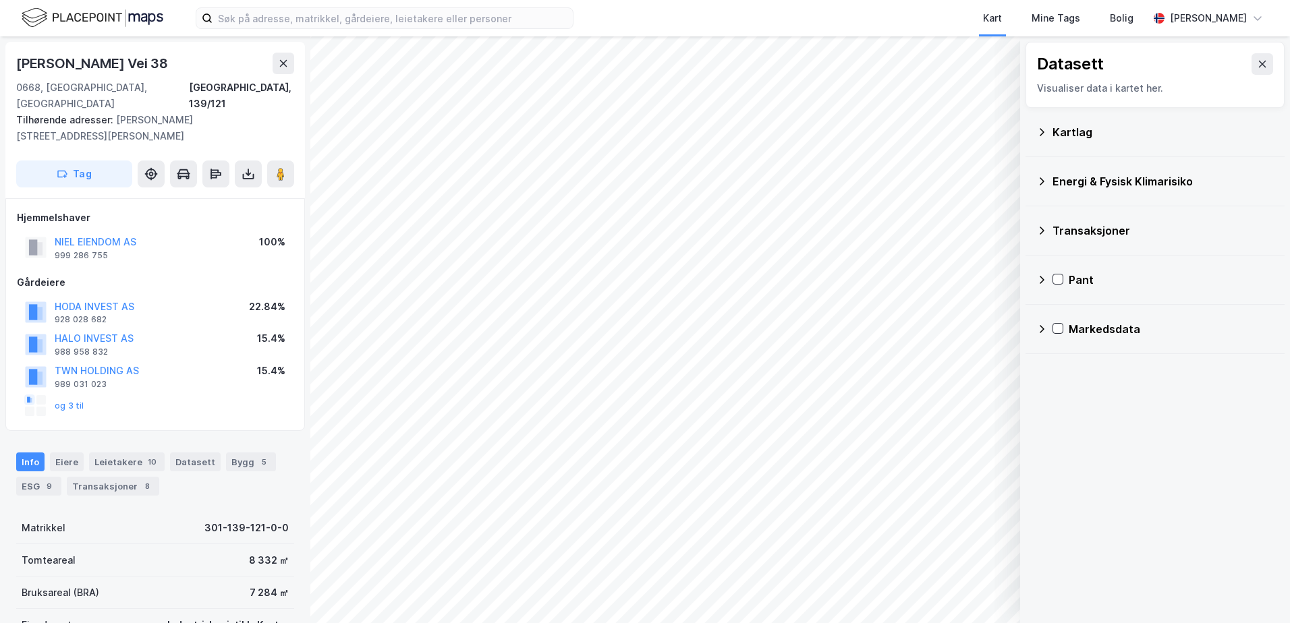
click at [1046, 183] on icon at bounding box center [1041, 181] width 11 height 11
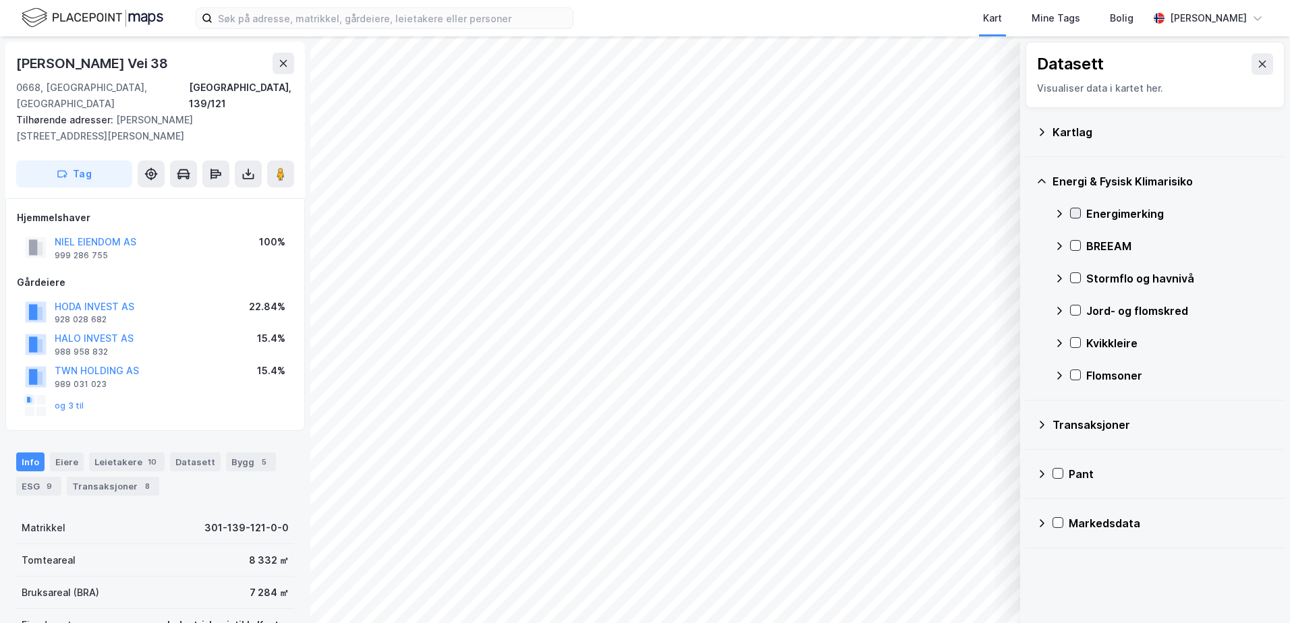
click at [1074, 211] on icon at bounding box center [1075, 212] width 9 height 9
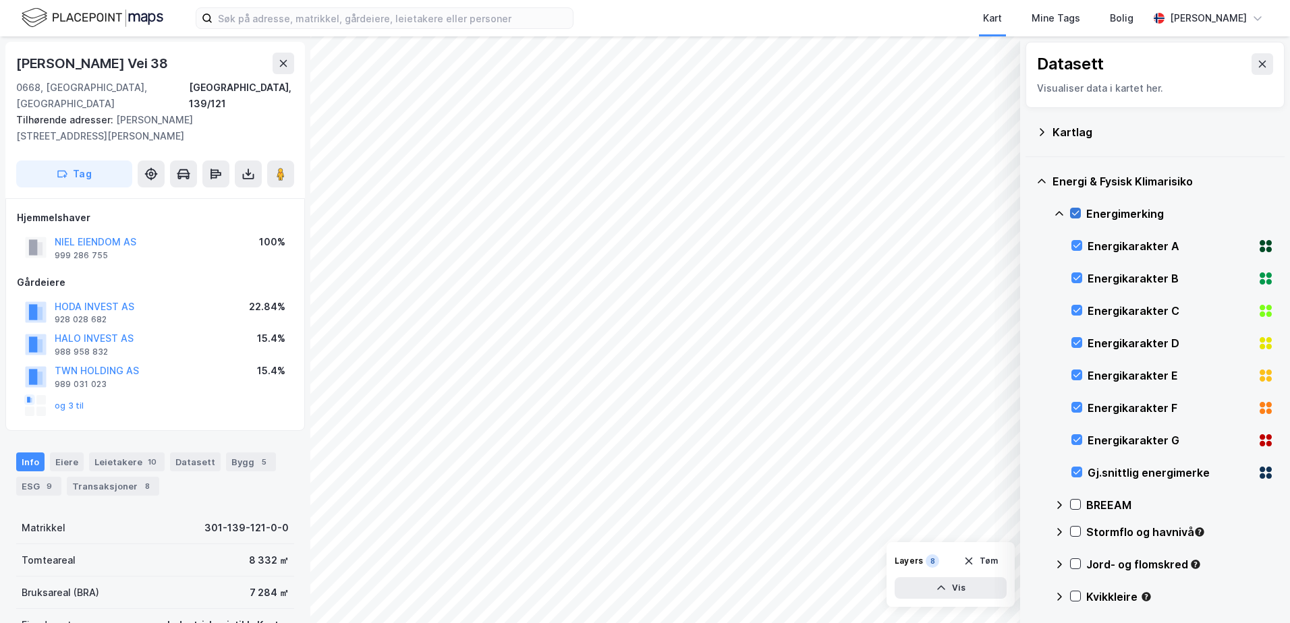
click at [1074, 211] on icon at bounding box center [1075, 212] width 9 height 9
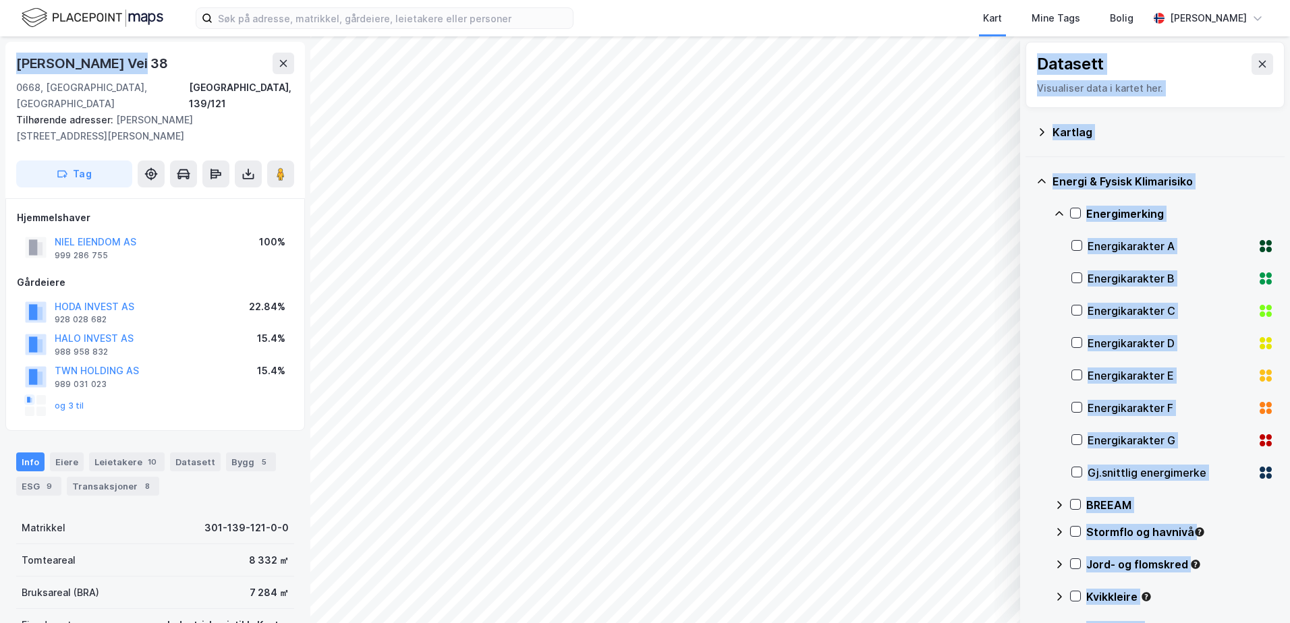
drag, startPoint x: 142, startPoint y: 62, endPoint x: -28, endPoint y: 61, distance: 170.0
click at [0, 61] on html "Kart Mine Tags Bolig [PERSON_NAME] Datasett Visualiser data i kartet her. Kartl…" at bounding box center [645, 311] width 1290 height 623
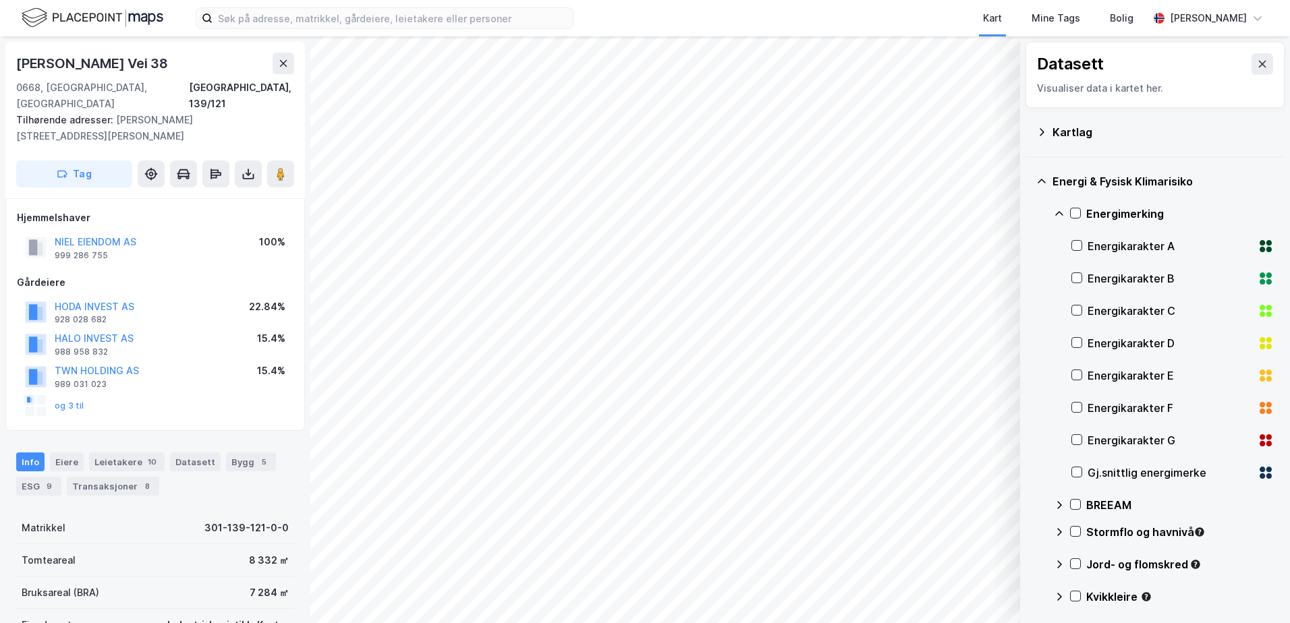
drag, startPoint x: -28, startPoint y: 61, endPoint x: 25, endPoint y: 66, distance: 52.8
drag, startPoint x: 25, startPoint y: 66, endPoint x: 128, endPoint y: 56, distance: 103.1
click at [128, 56] on div "[PERSON_NAME] Vei 38" at bounding box center [93, 64] width 155 height 22
drag, startPoint x: 130, startPoint y: 63, endPoint x: 17, endPoint y: 64, distance: 113.4
click at [17, 64] on div "[PERSON_NAME] Vei 38" at bounding box center [93, 64] width 155 height 22
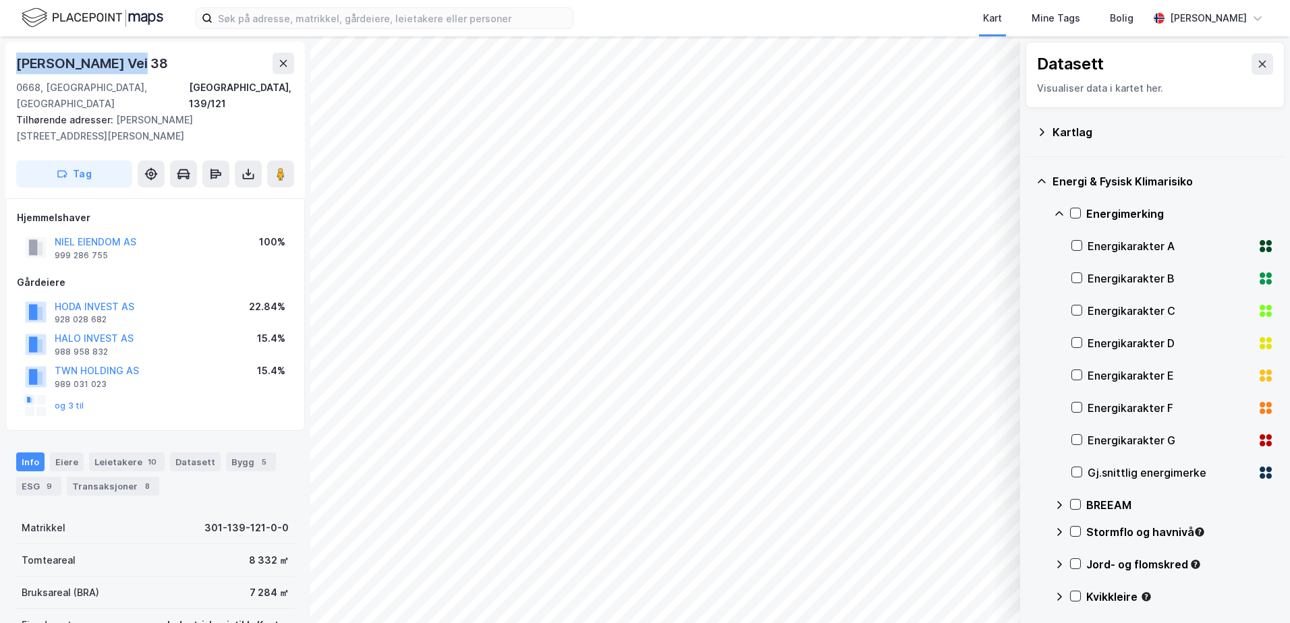
copy div "[PERSON_NAME] Vei 38"
